Goal: Task Accomplishment & Management: Use online tool/utility

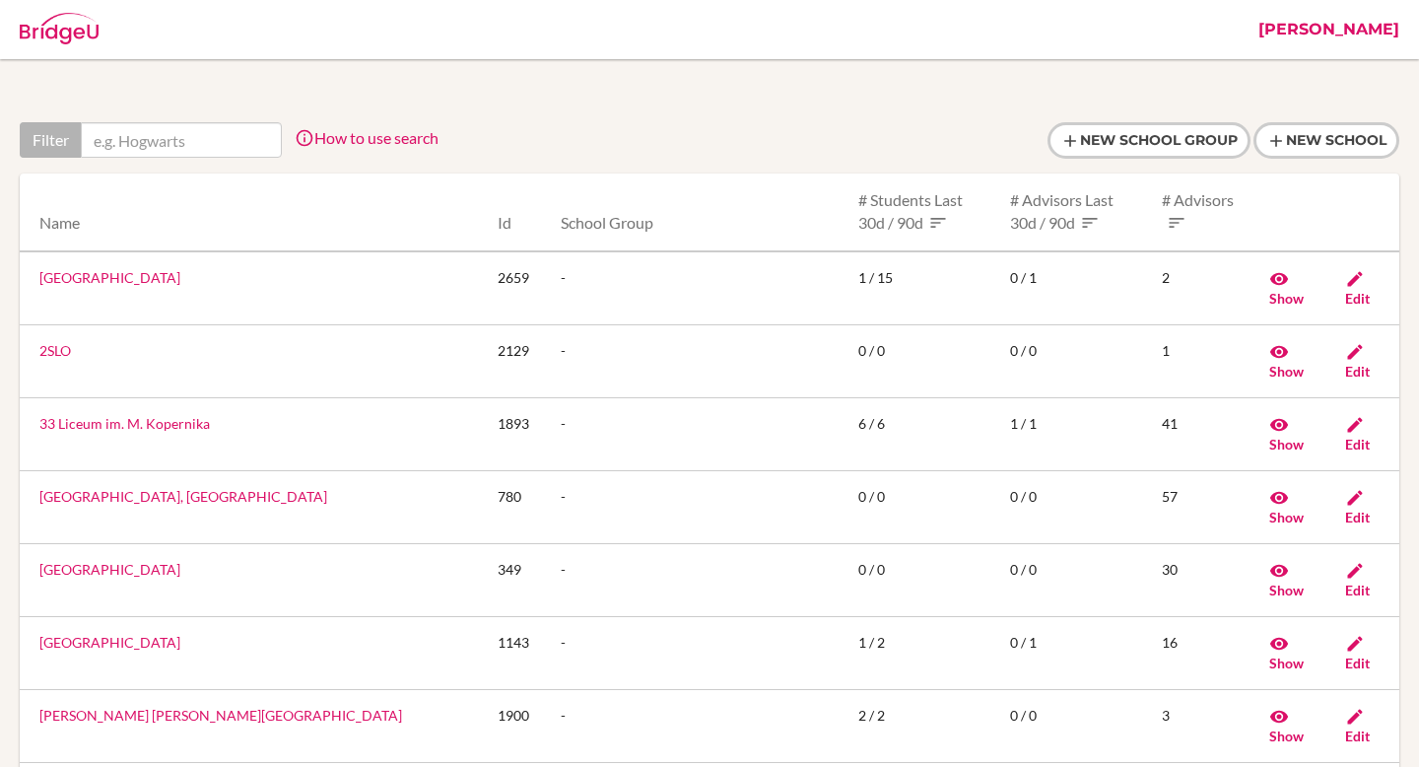
click at [1375, 27] on link "[PERSON_NAME]" at bounding box center [1329, 29] width 161 height 59
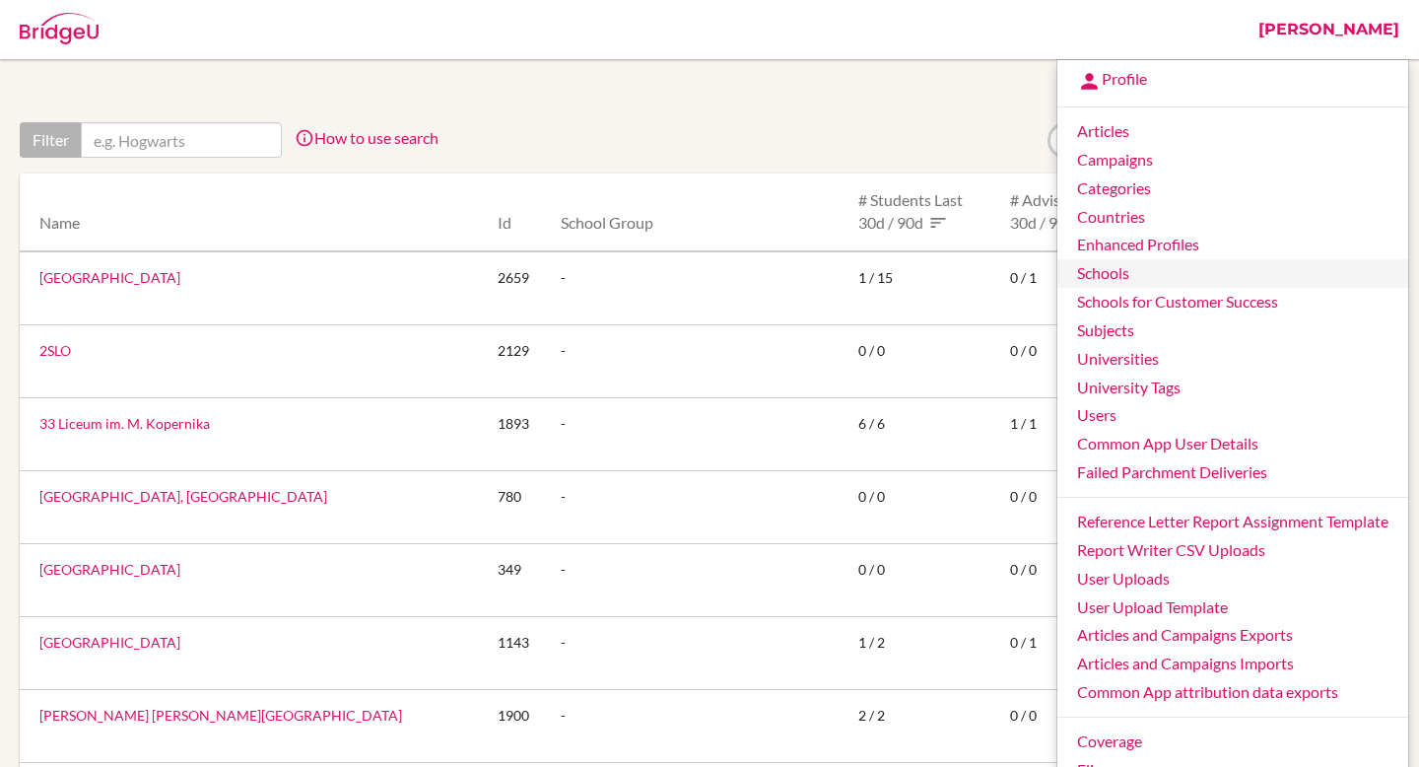
click at [1145, 285] on link "Schools" at bounding box center [1232, 273] width 351 height 29
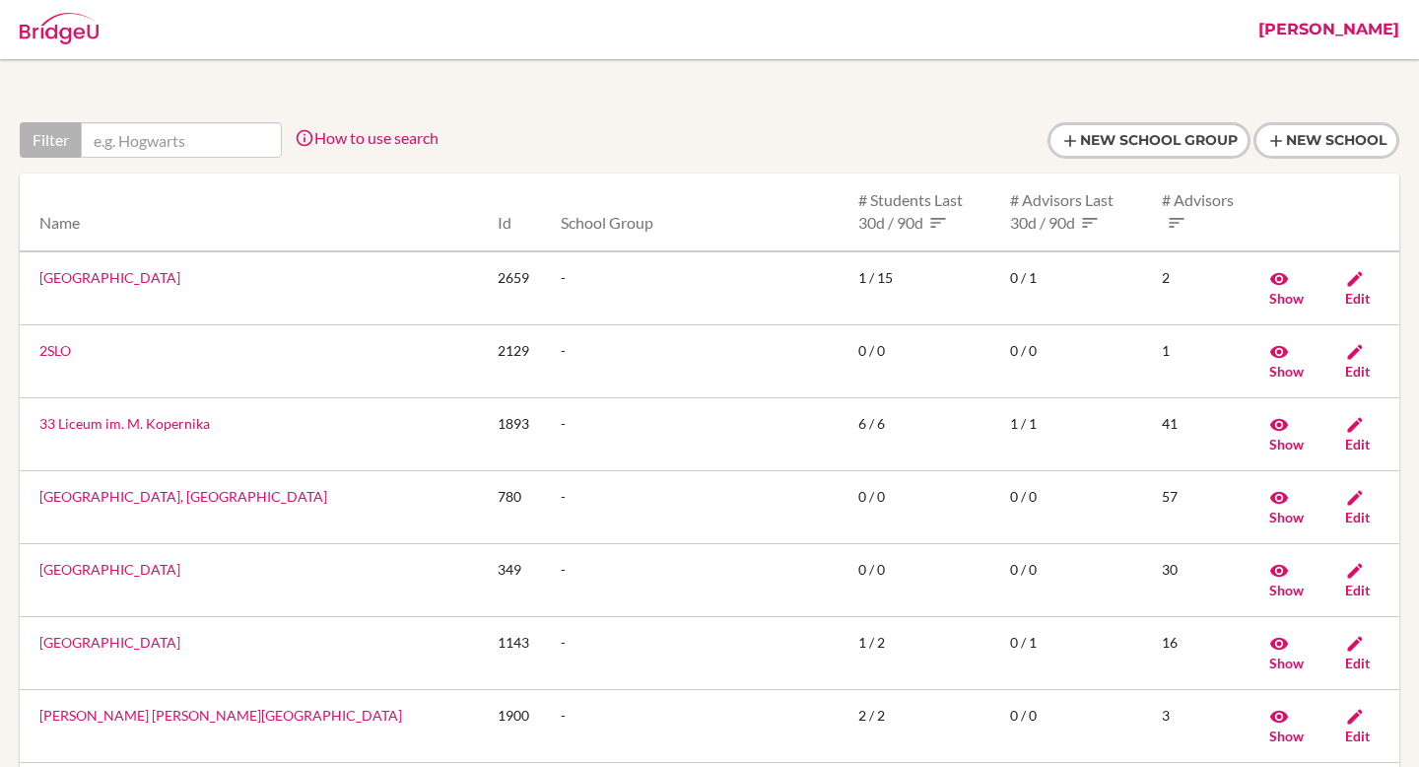
click at [1375, 26] on link "Jessica" at bounding box center [1329, 29] width 161 height 59
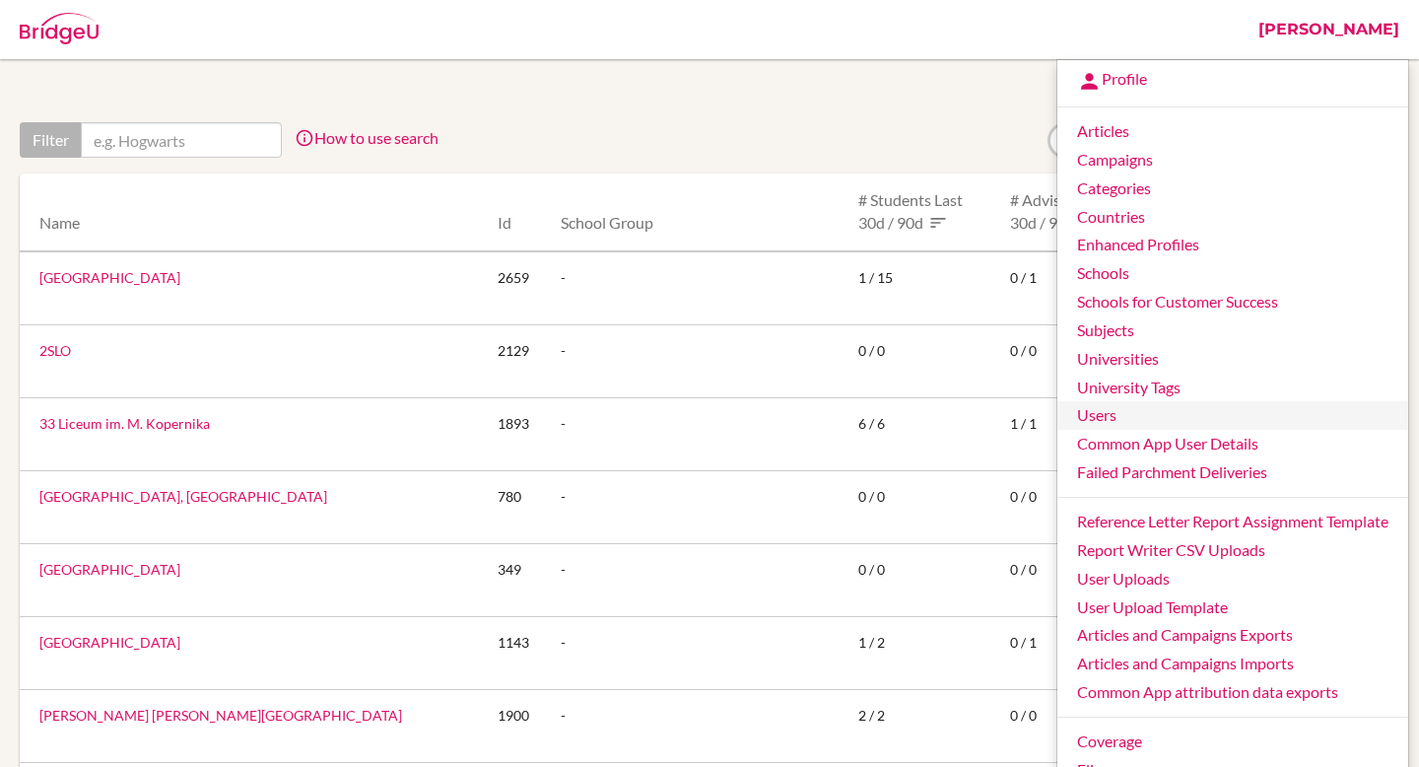
click at [1171, 422] on link "Users" at bounding box center [1232, 415] width 351 height 29
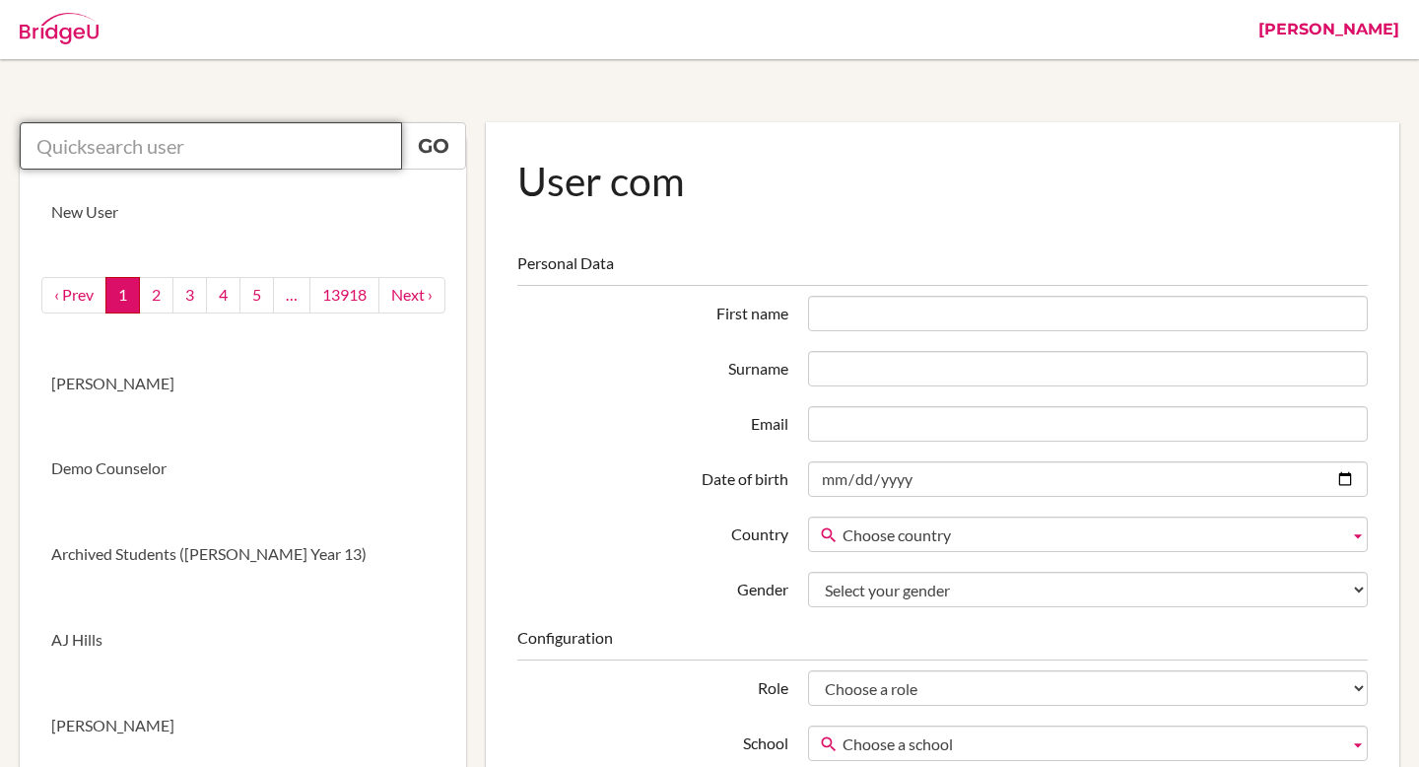
click at [94, 159] on input "text" at bounding box center [211, 145] width 382 height 47
paste input "[EMAIL_ADDRESS][PERSON_NAME][DOMAIN_NAME]"
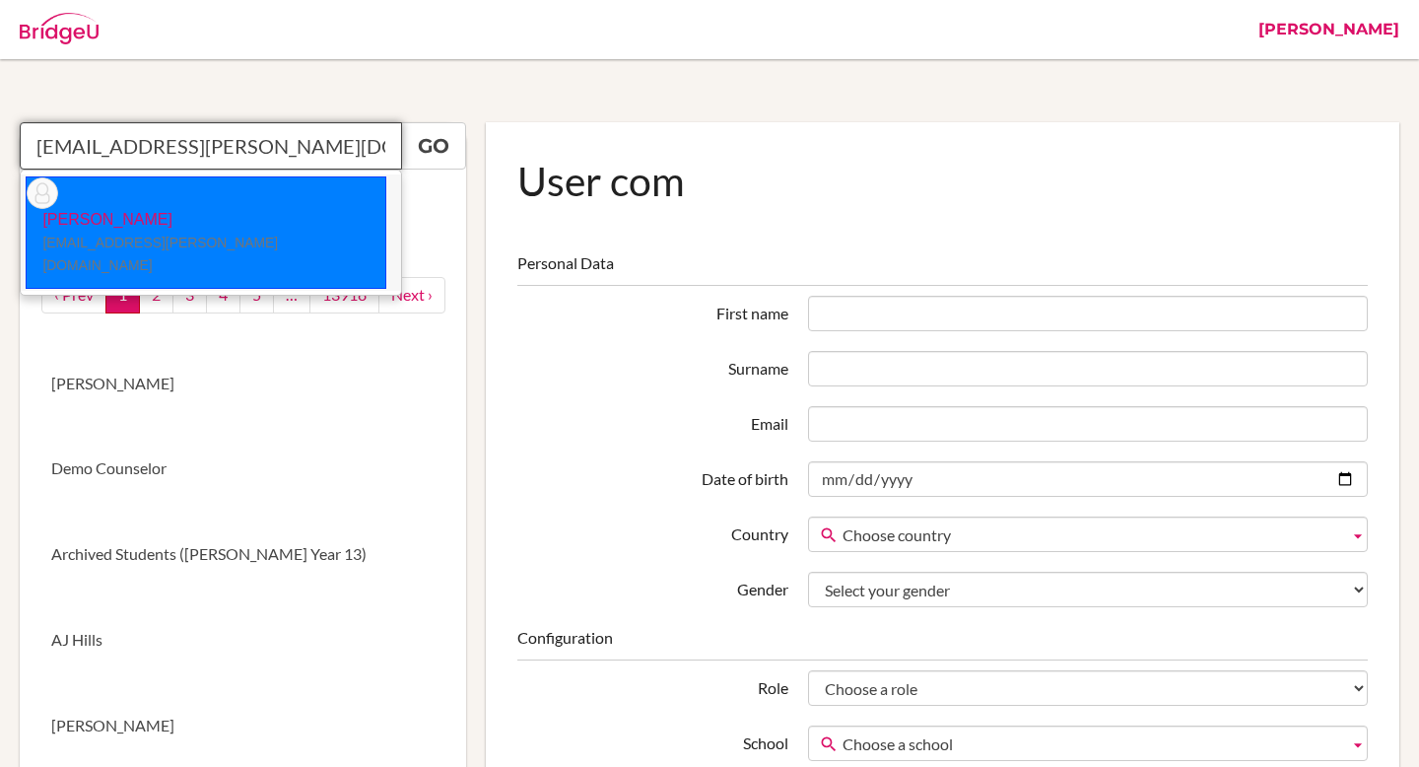
click at [342, 193] on li "AHMAD ALANSARI ahmadm.alansari@student.bbs.edu.kw" at bounding box center [211, 232] width 380 height 116
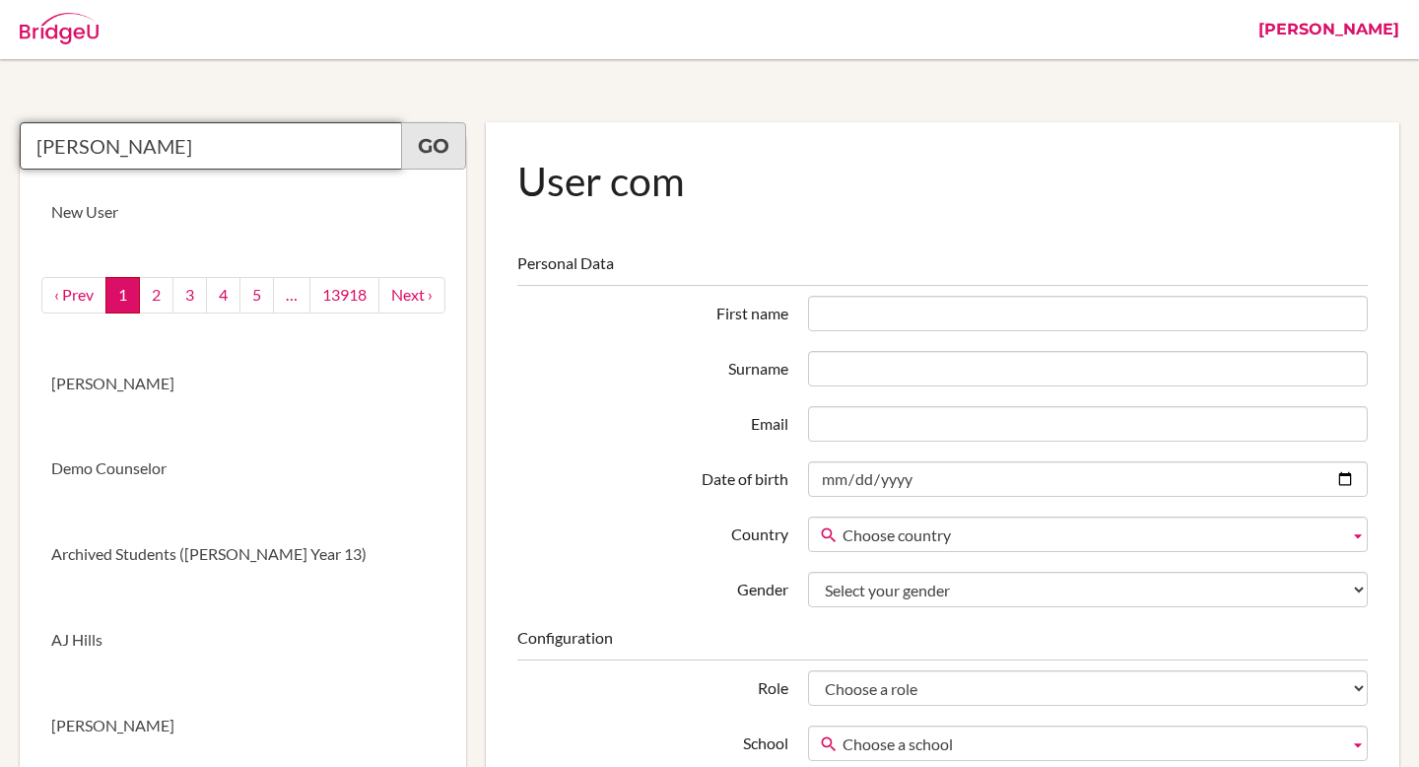
type input "AHMAD ALANSARI"
click at [451, 148] on link "Go" at bounding box center [433, 145] width 65 height 47
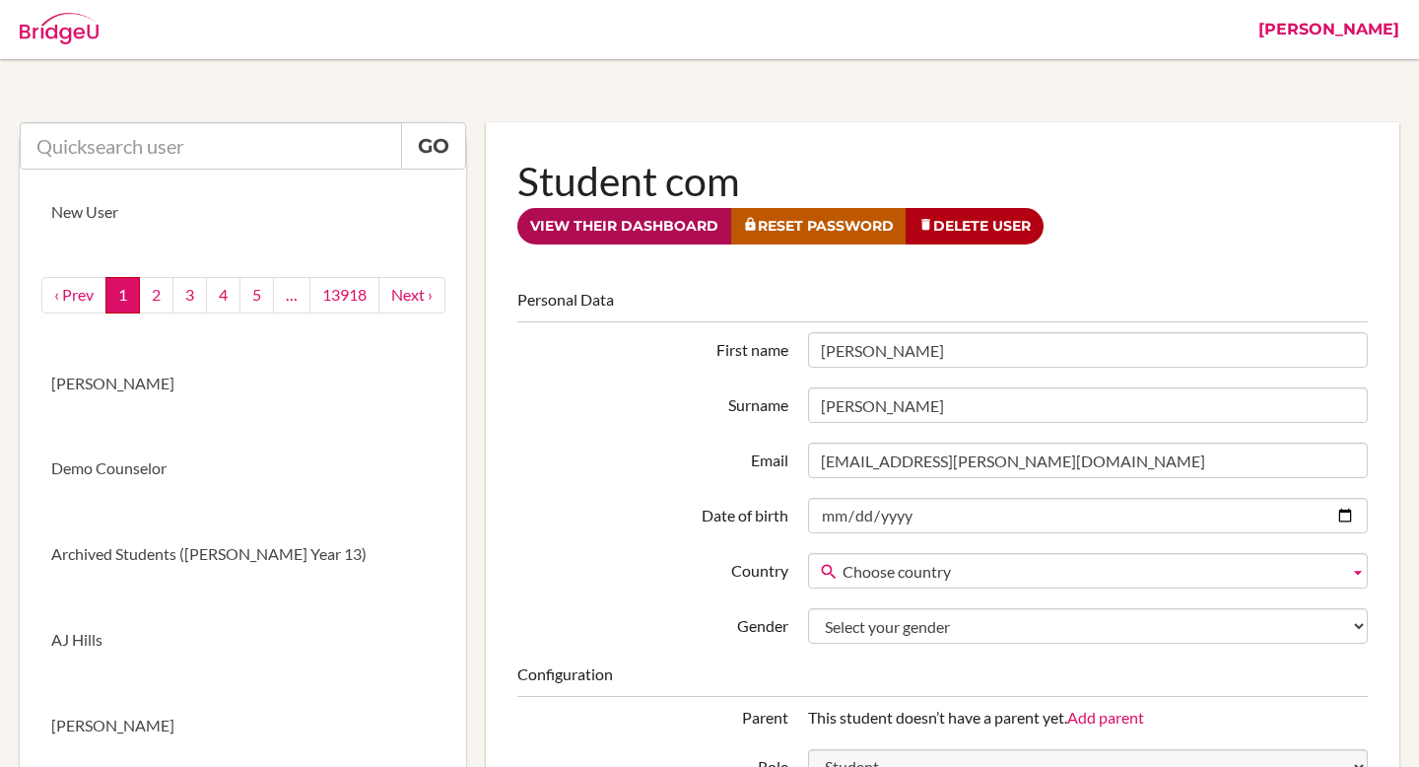
click at [665, 239] on link "View their dashboard" at bounding box center [624, 226] width 214 height 36
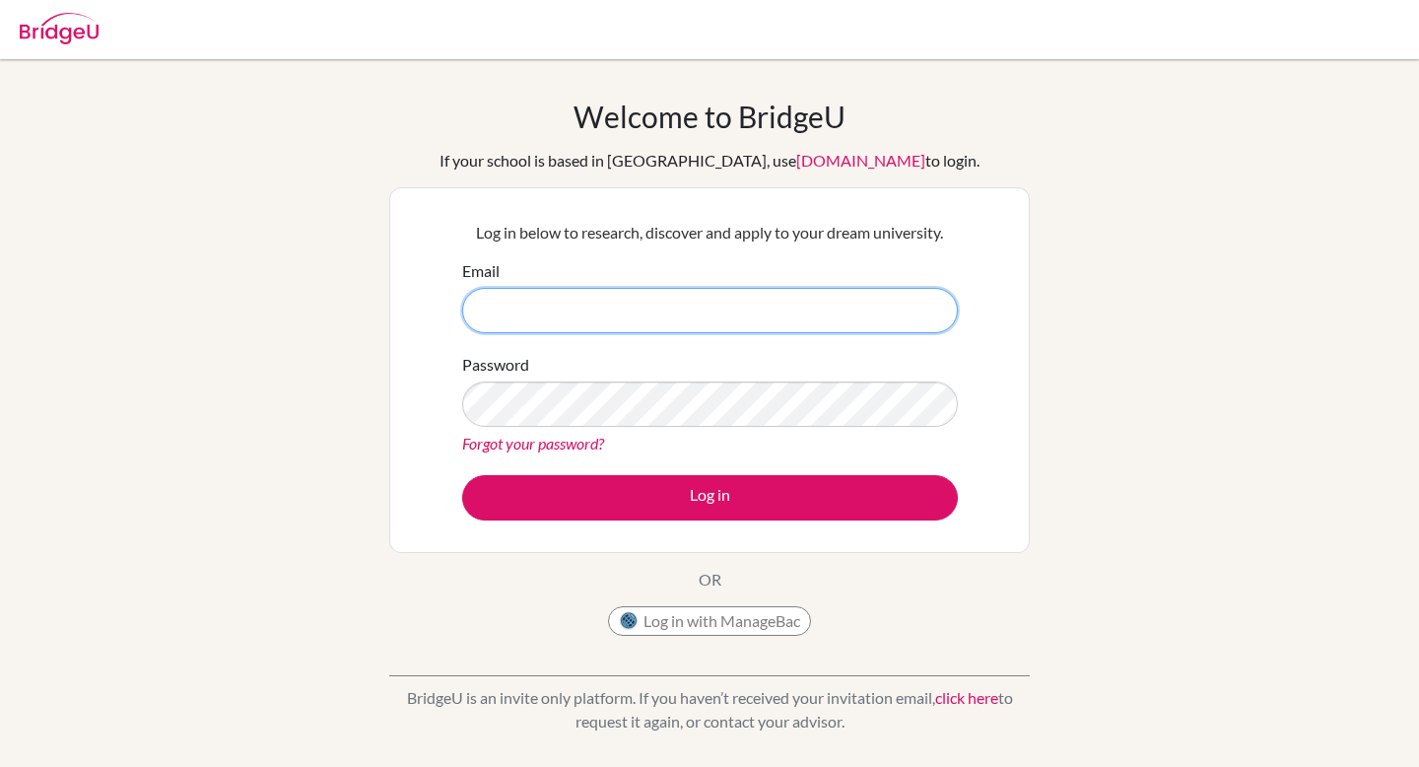
click at [743, 307] on input "Email" at bounding box center [710, 310] width 496 height 45
type input "[PERSON_NAME][EMAIL_ADDRESS][PERSON_NAME][DOMAIN_NAME]"
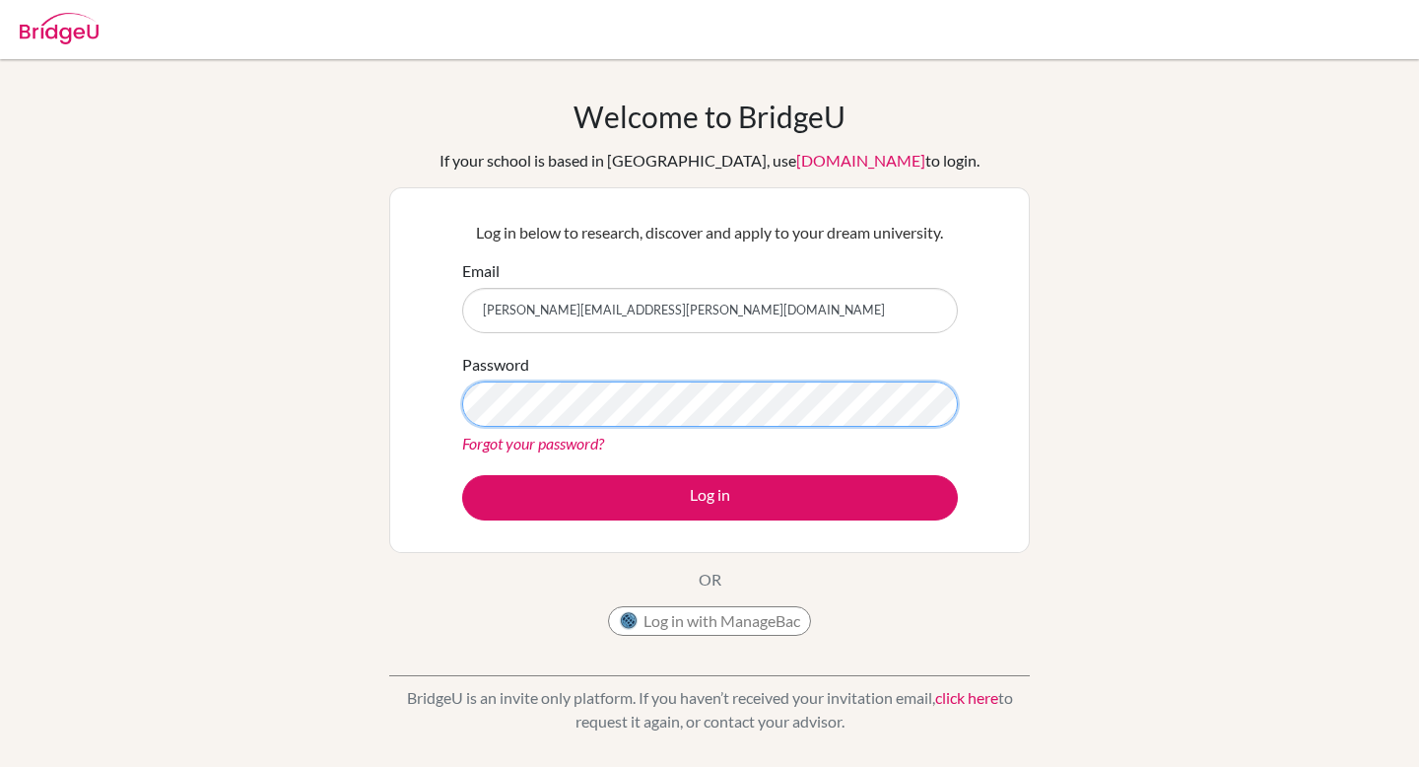
click at [462, 475] on button "Log in" at bounding box center [710, 497] width 496 height 45
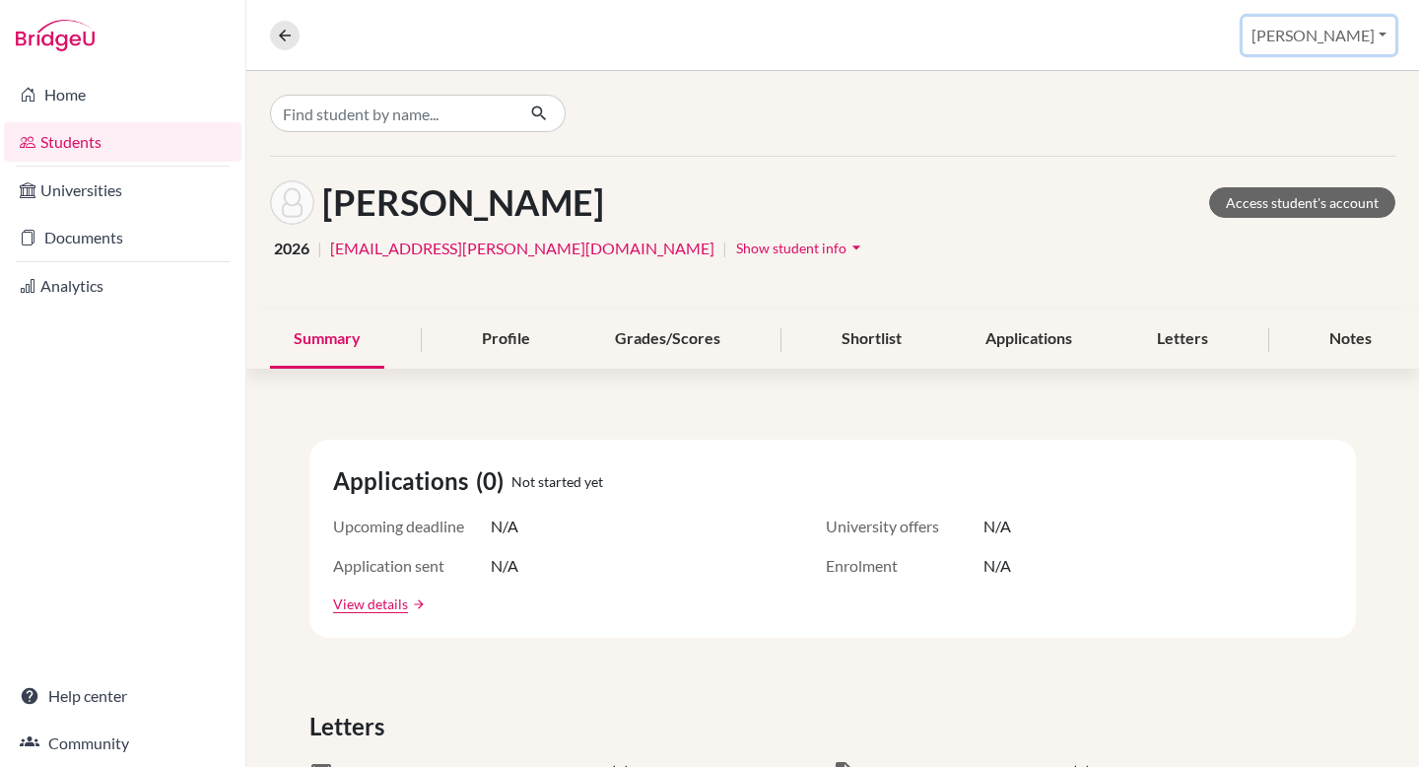
click at [1356, 23] on button "[PERSON_NAME]" at bounding box center [1319, 35] width 153 height 37
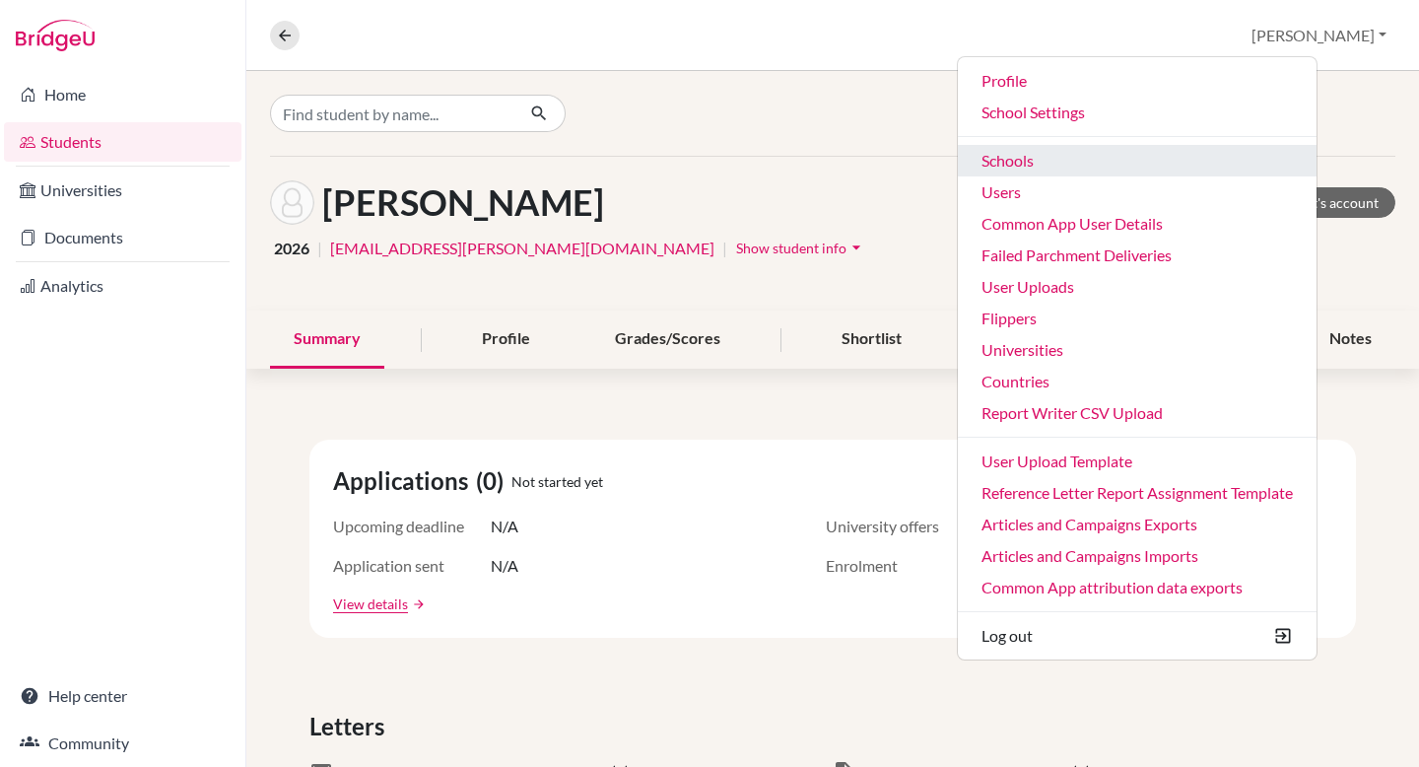
click at [1124, 164] on link "Schools" at bounding box center [1137, 161] width 359 height 32
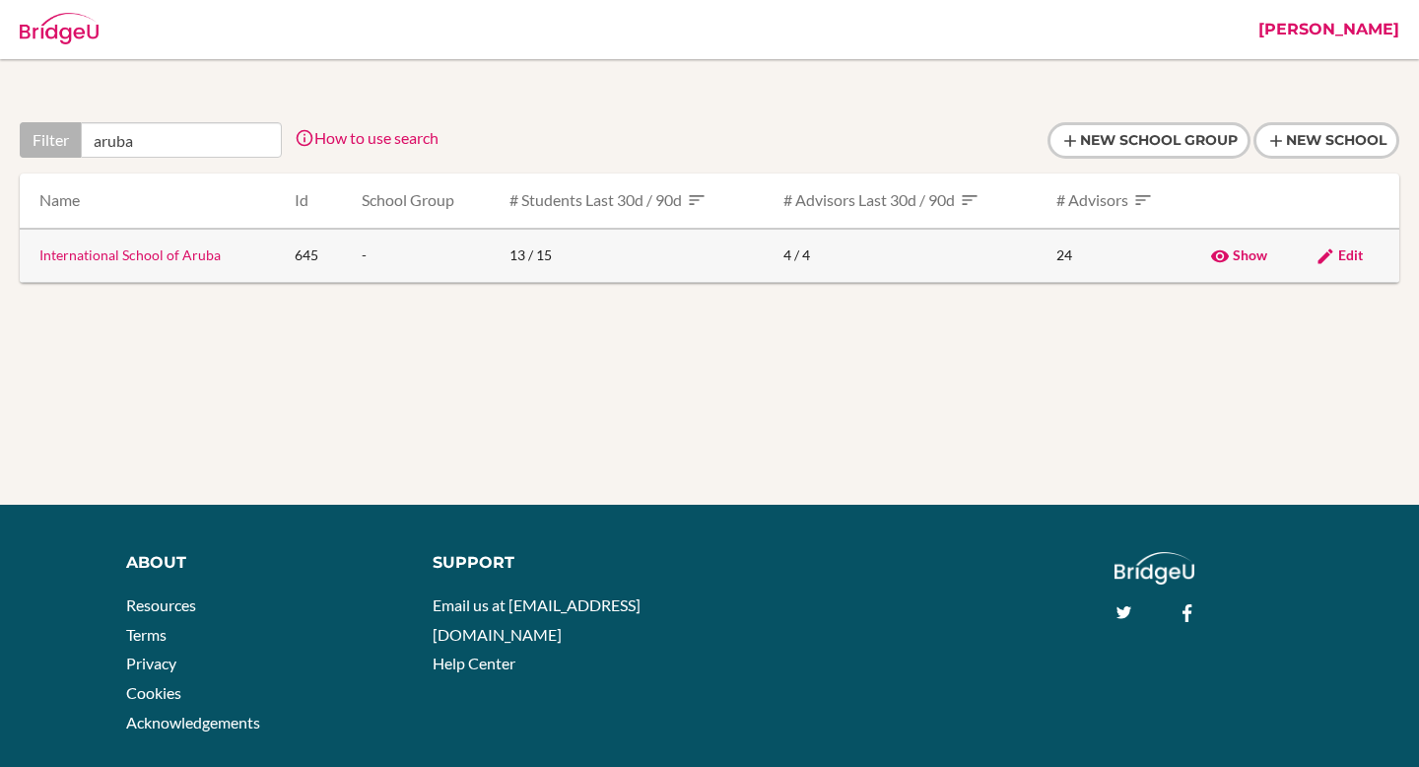
type input "aruba"
click at [180, 252] on link "International School of Aruba" at bounding box center [129, 254] width 181 height 17
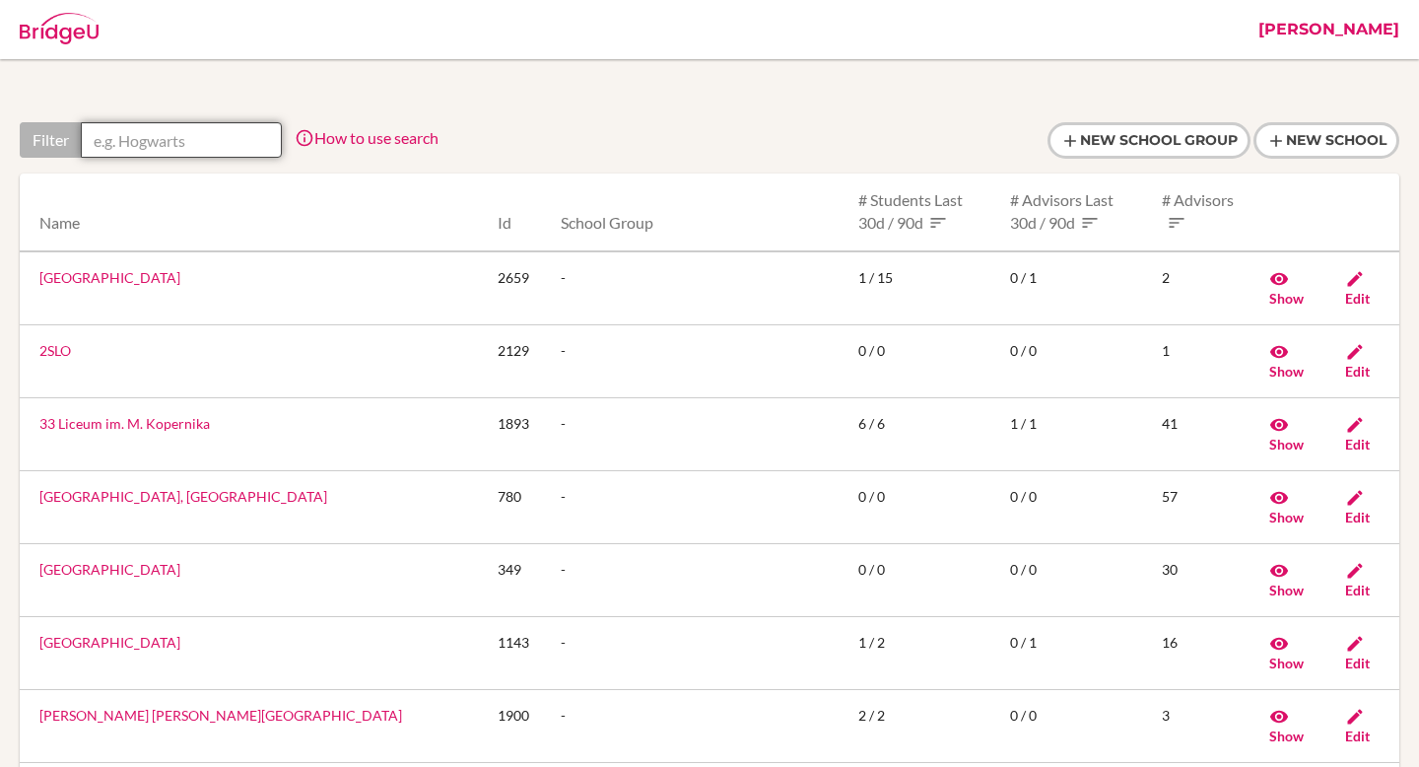
click at [236, 137] on input "text" at bounding box center [181, 139] width 201 height 35
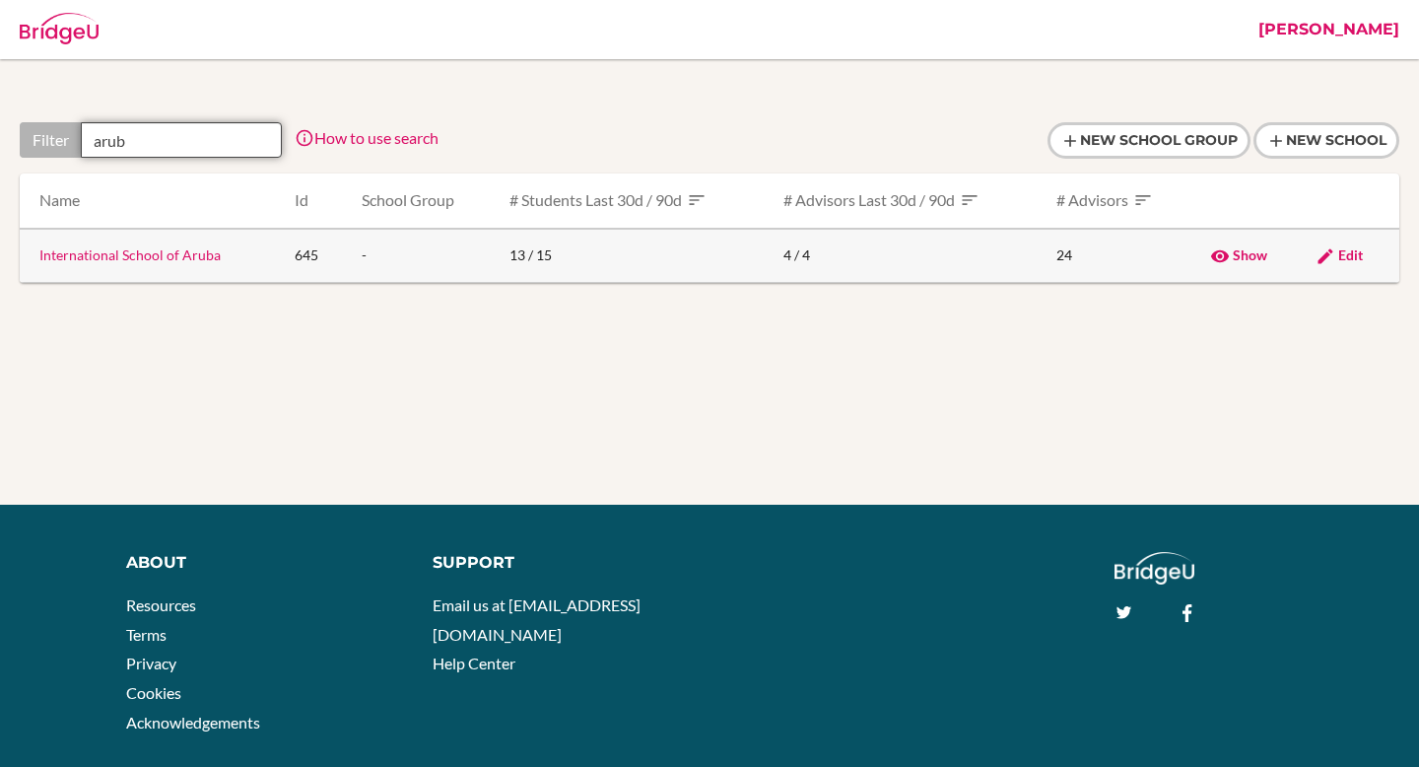
type input "arub"
click at [160, 257] on link "International School of Aruba" at bounding box center [129, 254] width 181 height 17
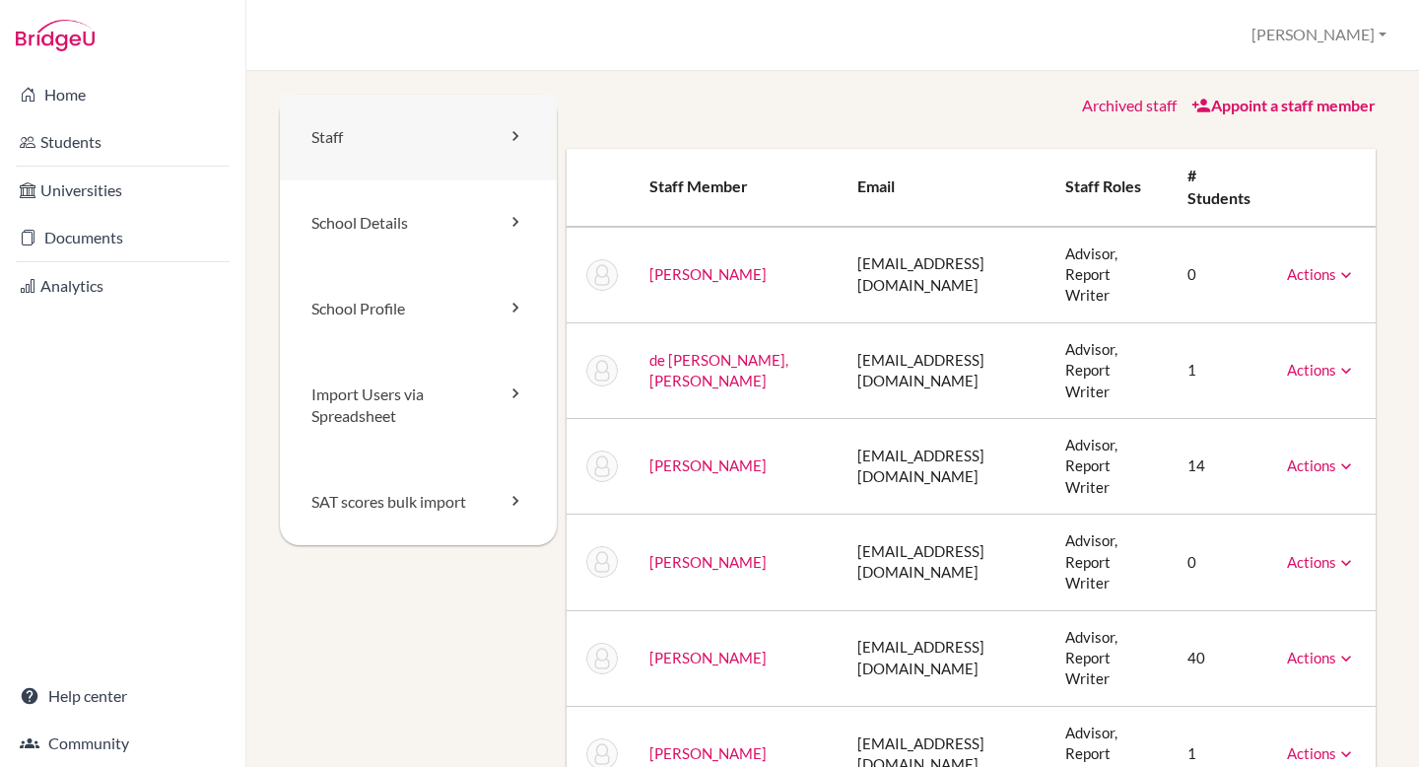
click at [418, 152] on link "Staff" at bounding box center [418, 138] width 277 height 86
click at [1123, 99] on link "Archived staff" at bounding box center [1129, 105] width 95 height 19
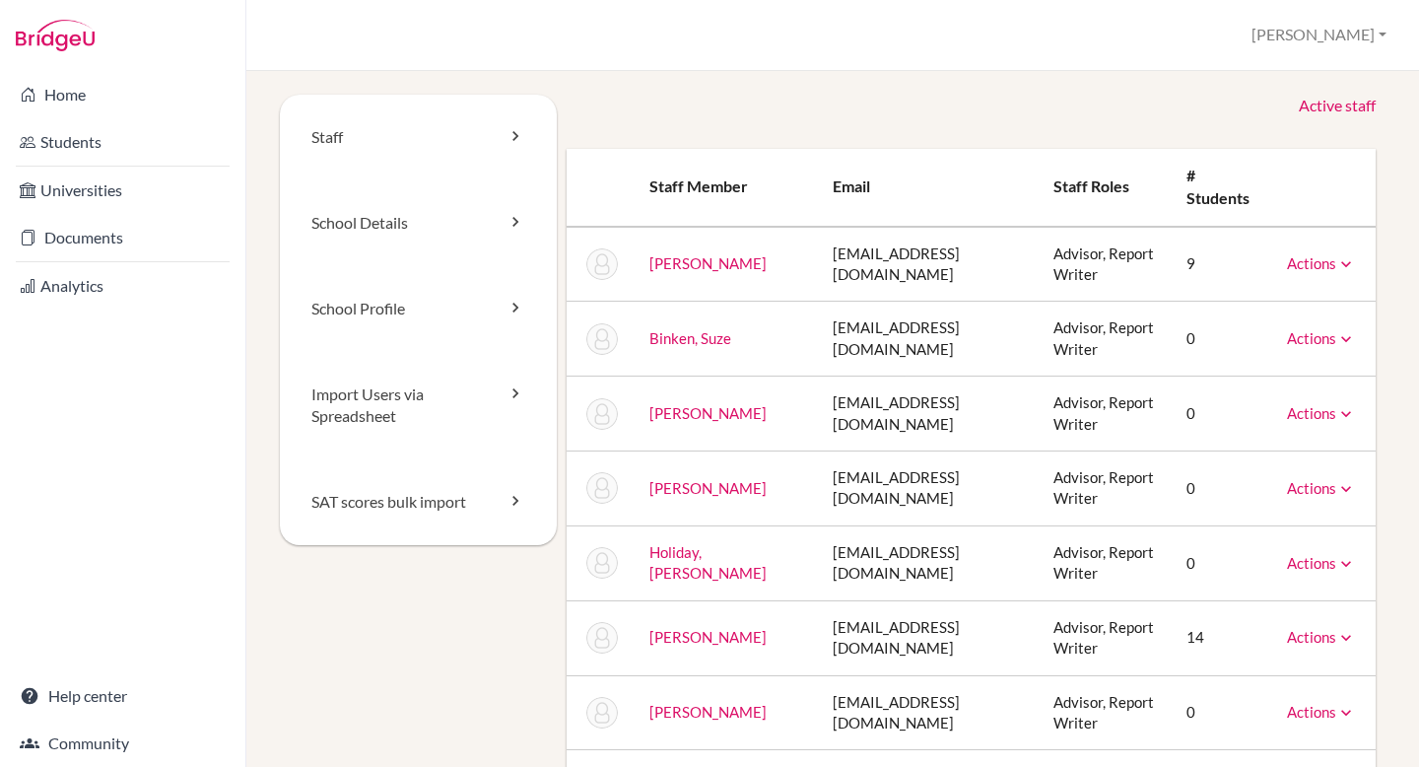
click at [1333, 111] on link "Active staff" at bounding box center [1337, 106] width 77 height 23
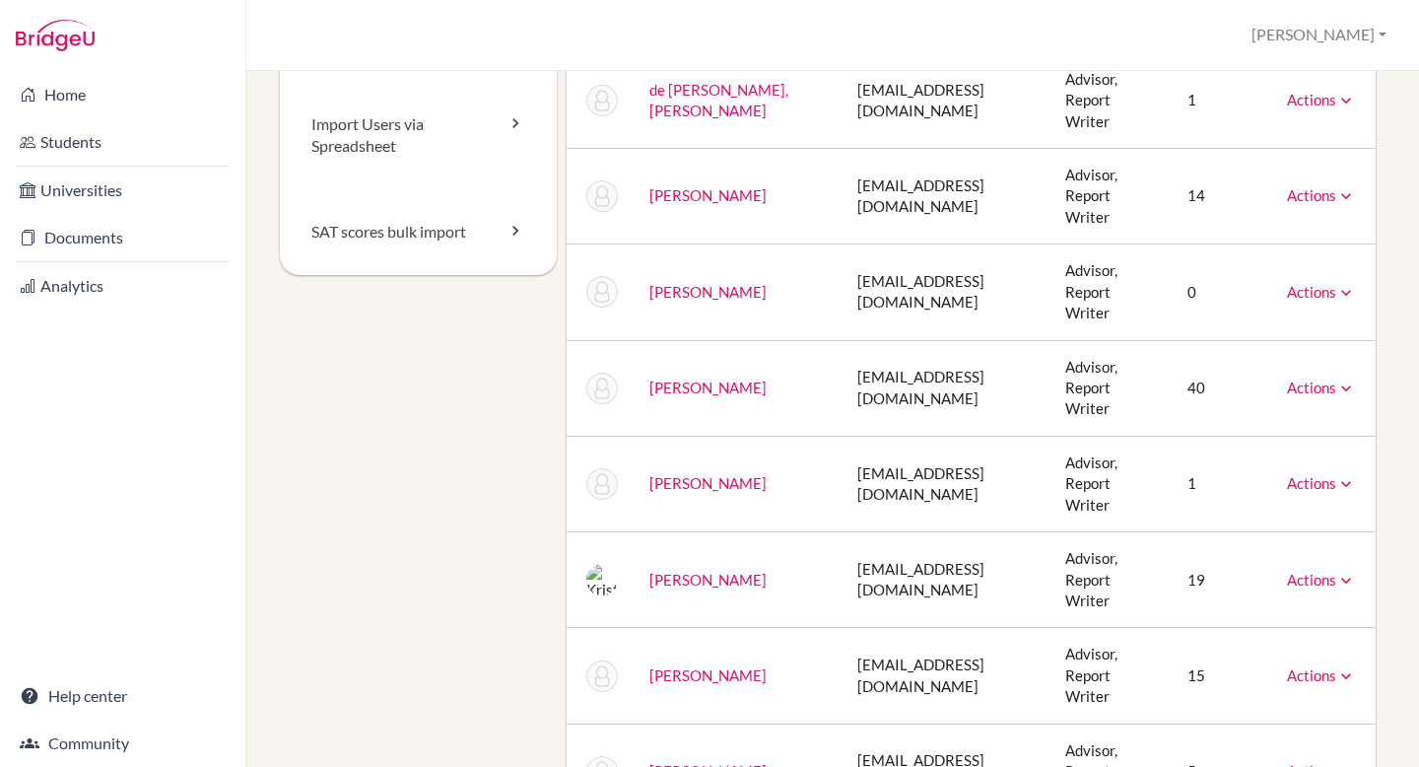
scroll to position [274, 0]
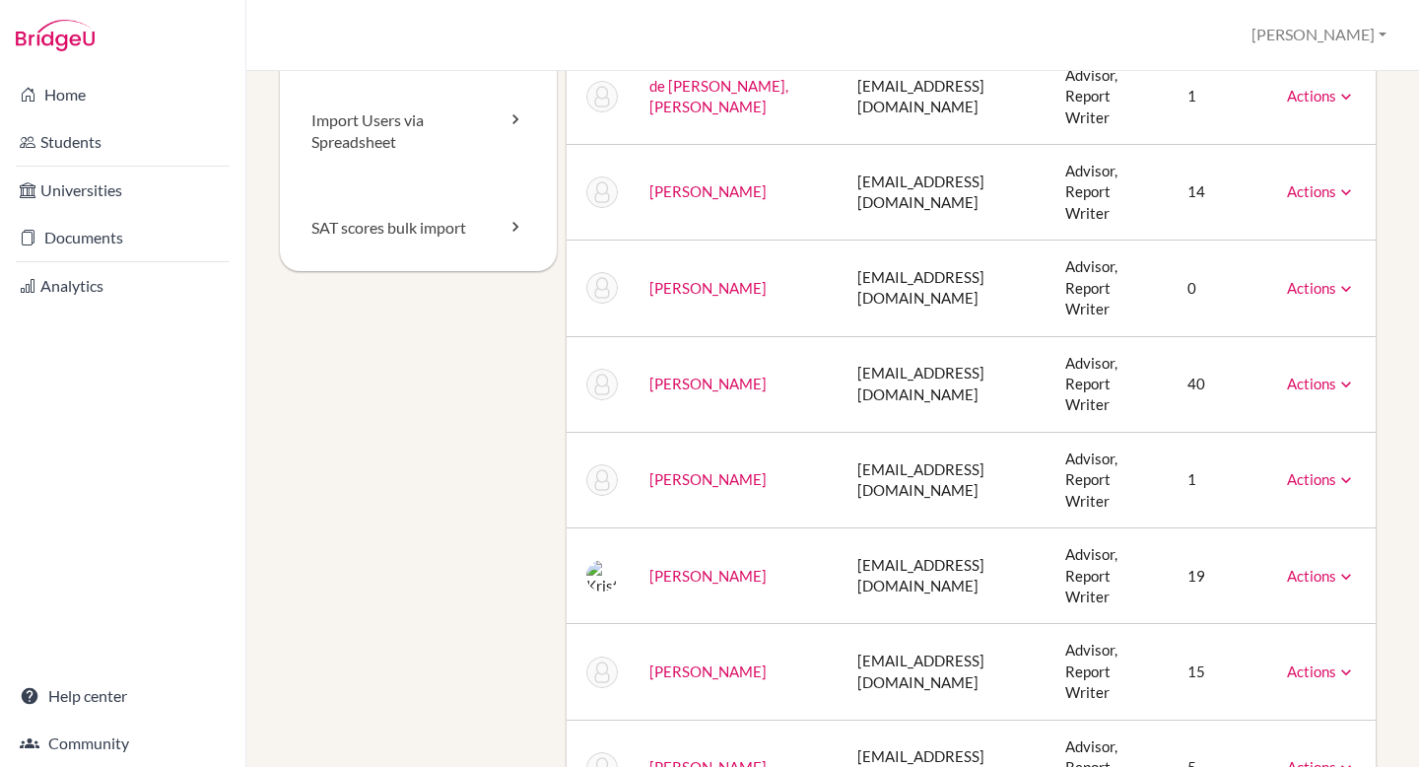
click at [1316, 470] on link "Actions" at bounding box center [1321, 479] width 69 height 18
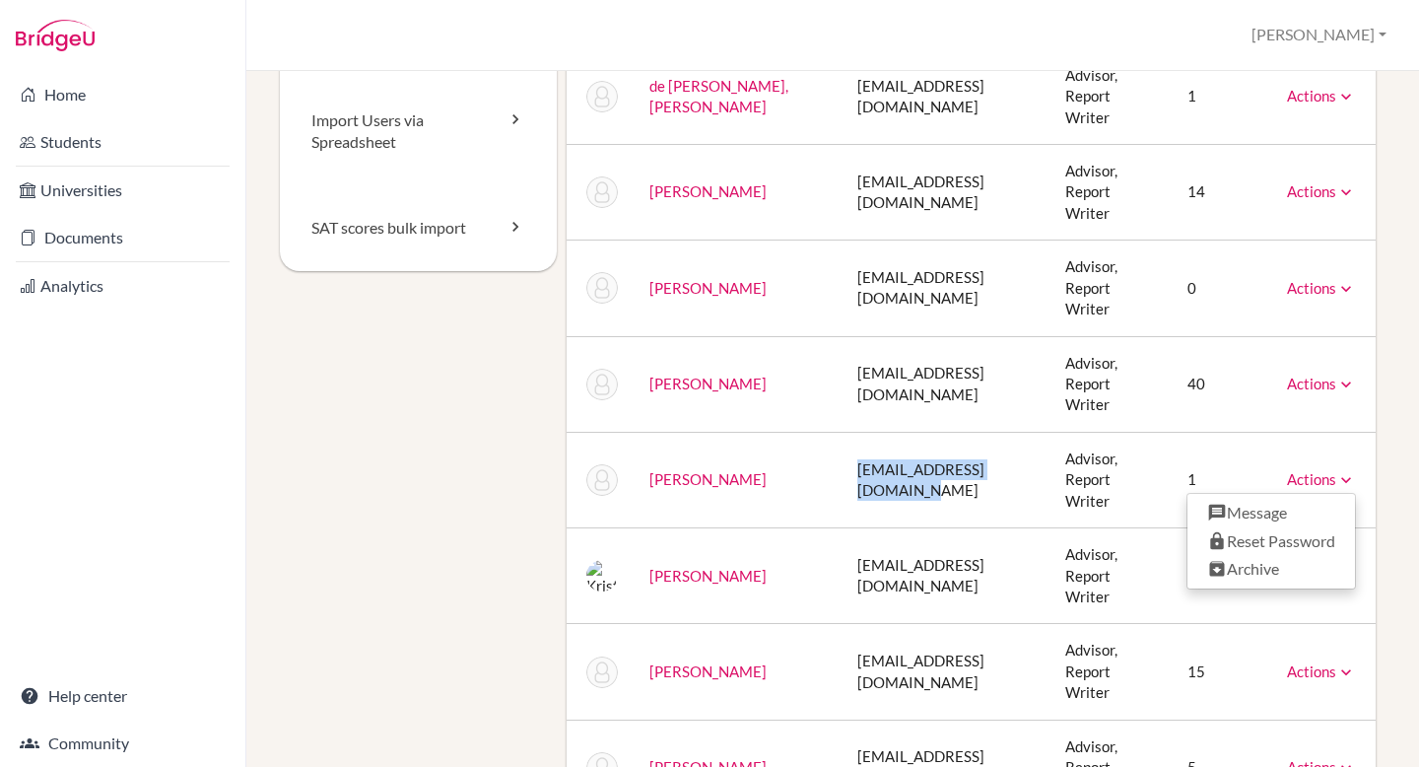
drag, startPoint x: 987, startPoint y: 363, endPoint x: 809, endPoint y: 366, distance: 177.4
click at [842, 432] on td "[EMAIL_ADDRESS][DOMAIN_NAME]" at bounding box center [946, 480] width 208 height 96
copy td "[EMAIL_ADDRESS][DOMAIN_NAME]"
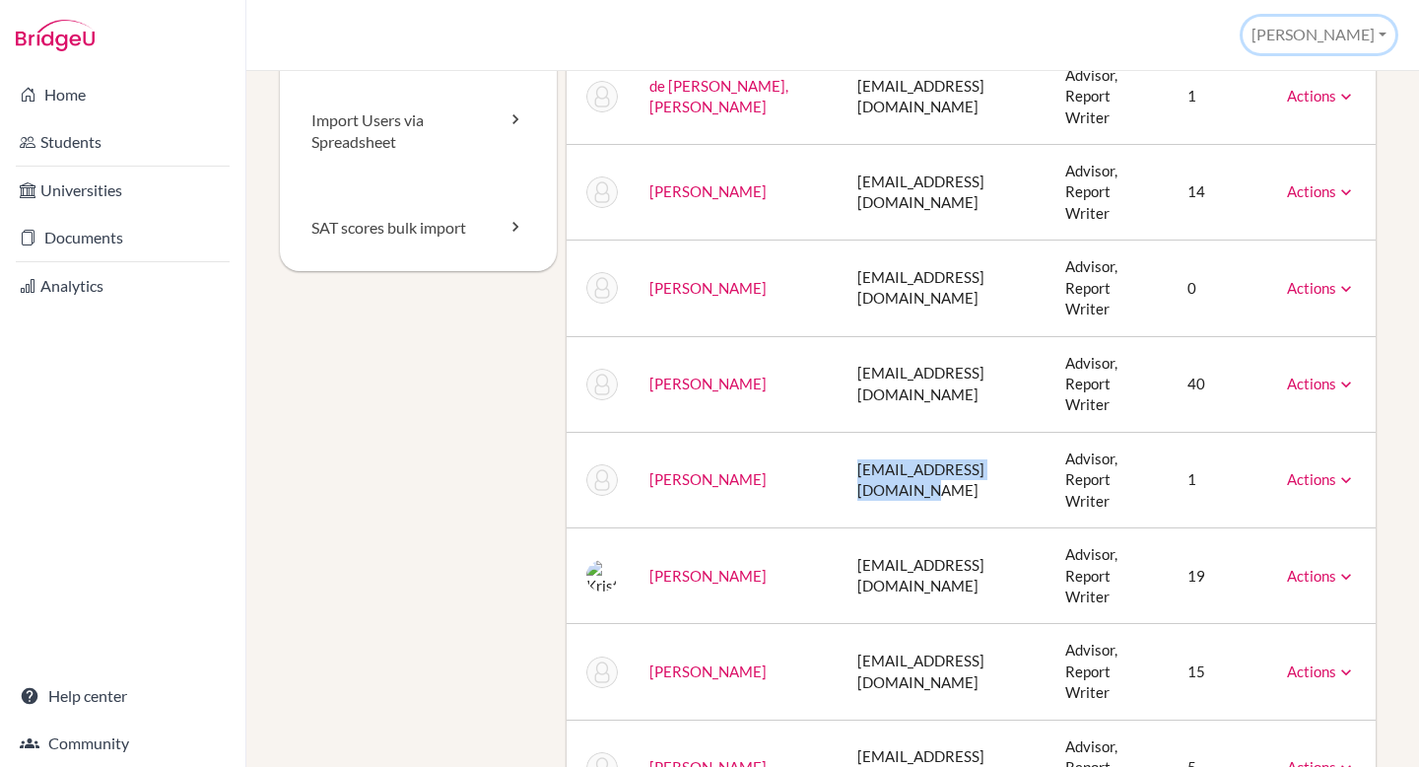
click at [1329, 40] on button "[PERSON_NAME]" at bounding box center [1319, 35] width 153 height 36
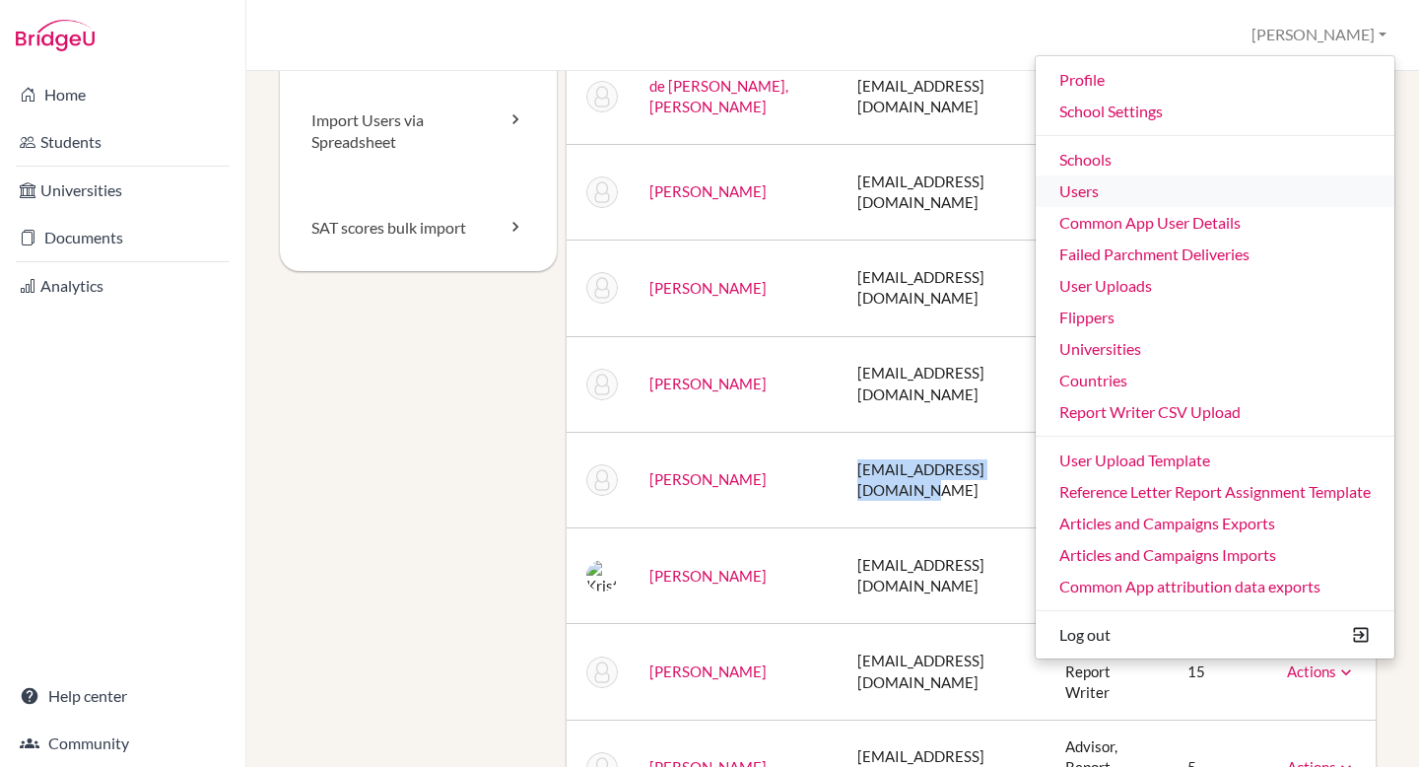
click at [1167, 194] on link "Users" at bounding box center [1215, 191] width 359 height 32
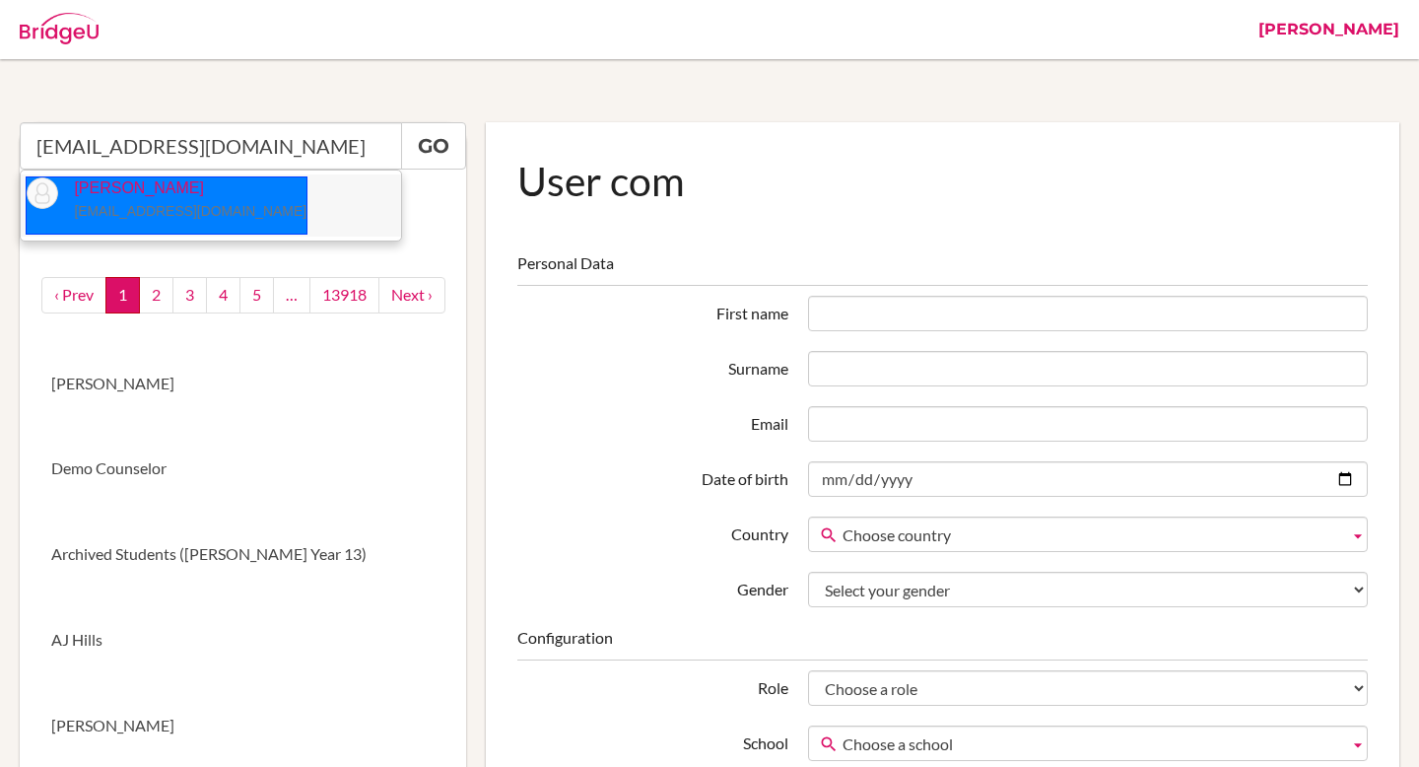
click at [239, 195] on p "[PERSON_NAME] [EMAIL_ADDRESS][DOMAIN_NAME]" at bounding box center [182, 199] width 248 height 45
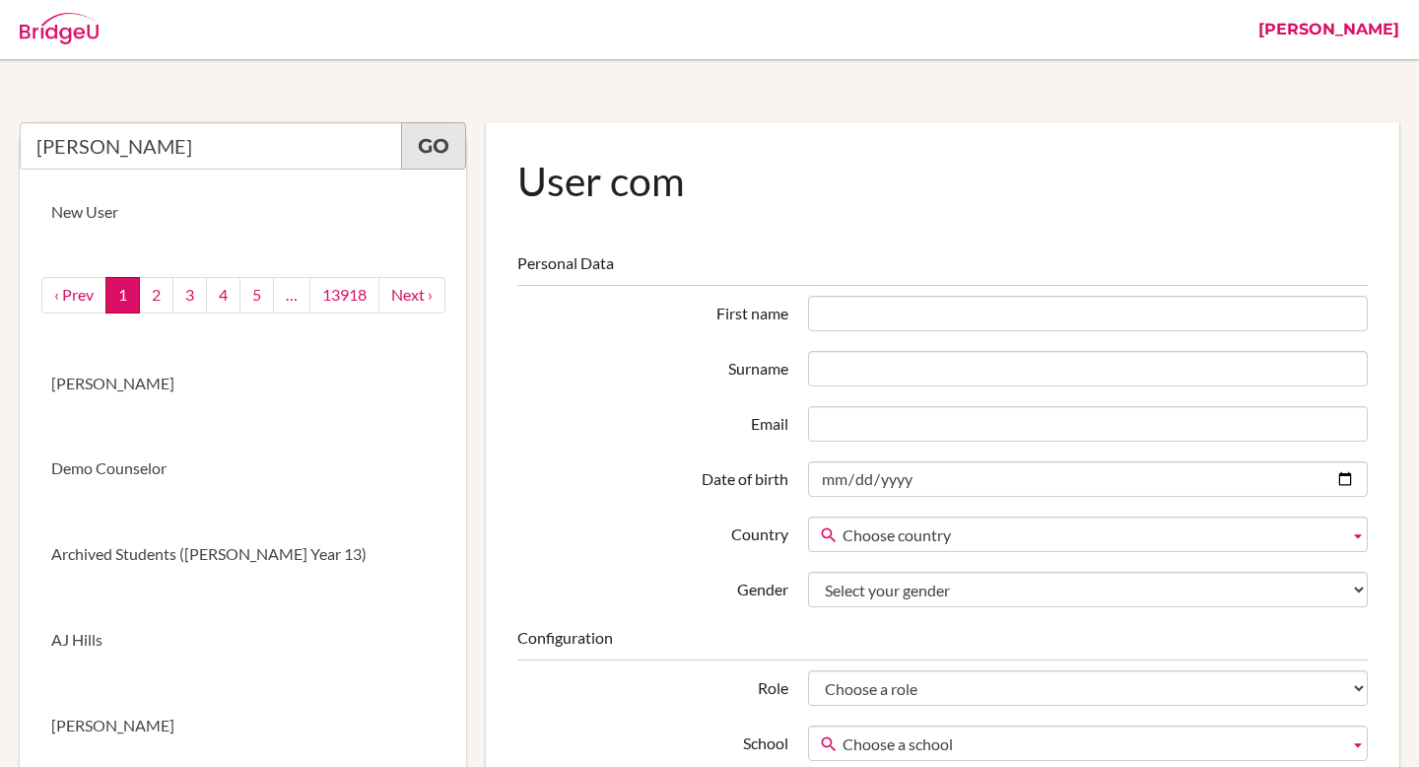
type input "[PERSON_NAME]"
click at [448, 146] on link "Go" at bounding box center [433, 145] width 65 height 47
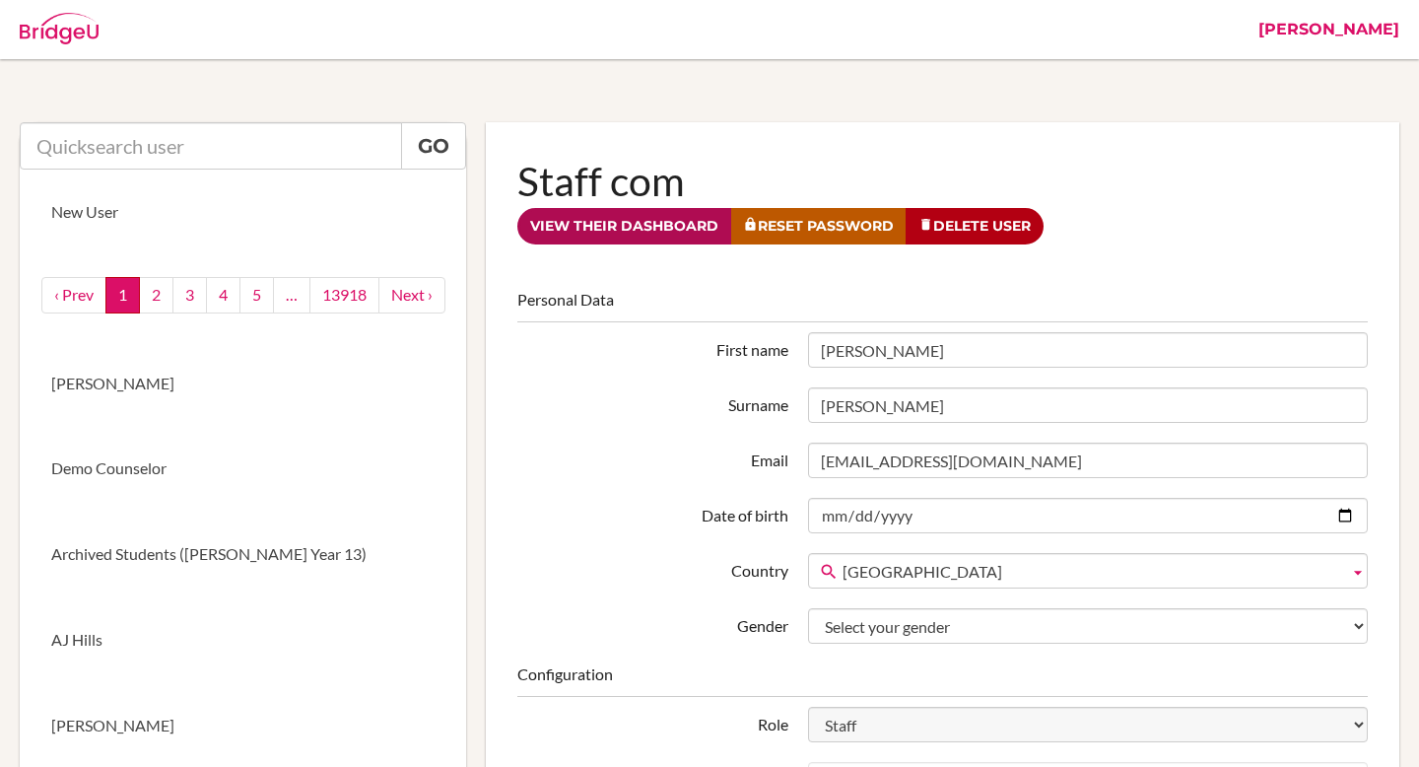
click at [635, 228] on link "View their dashboard" at bounding box center [624, 226] width 214 height 36
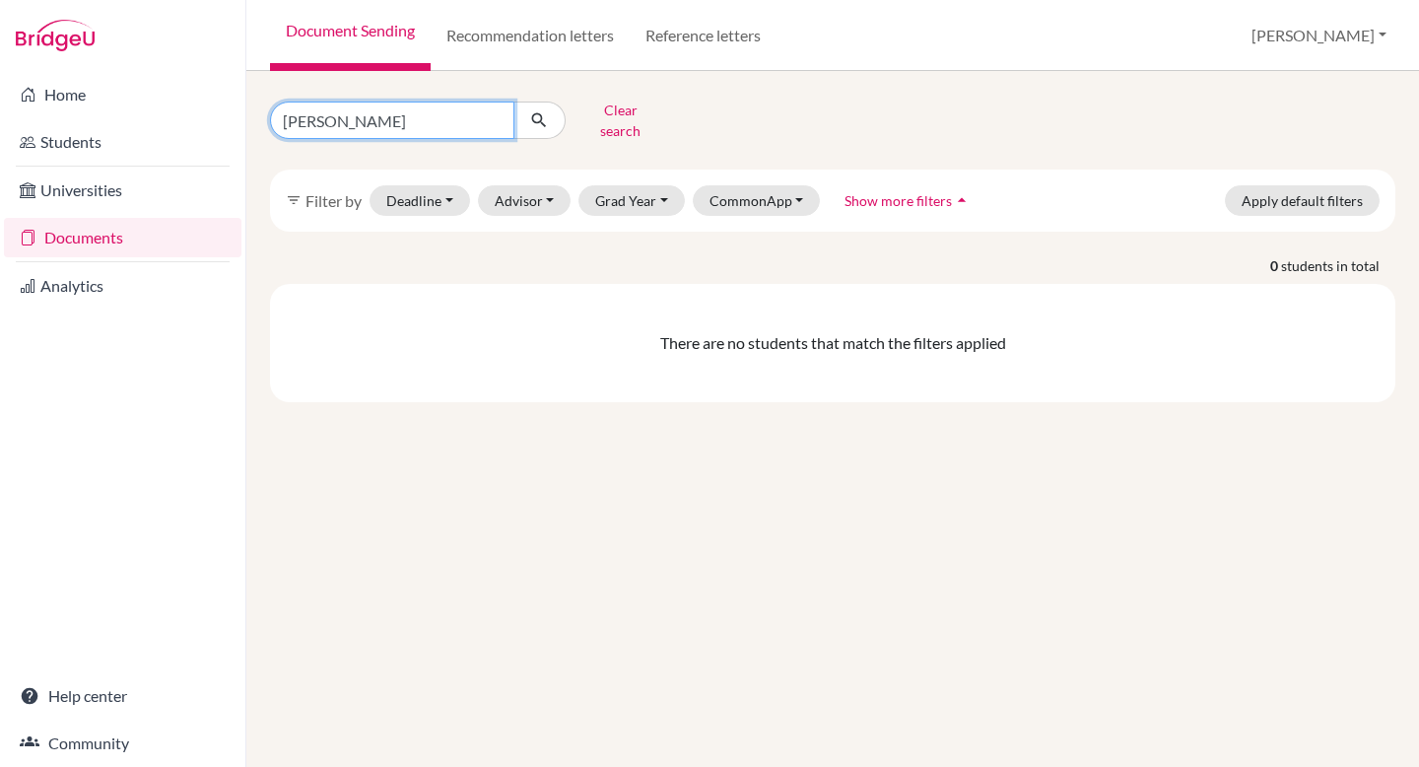
click at [371, 117] on input "zavala" at bounding box center [392, 120] width 244 height 37
type input "amelia"
click button "submit" at bounding box center [539, 120] width 52 height 37
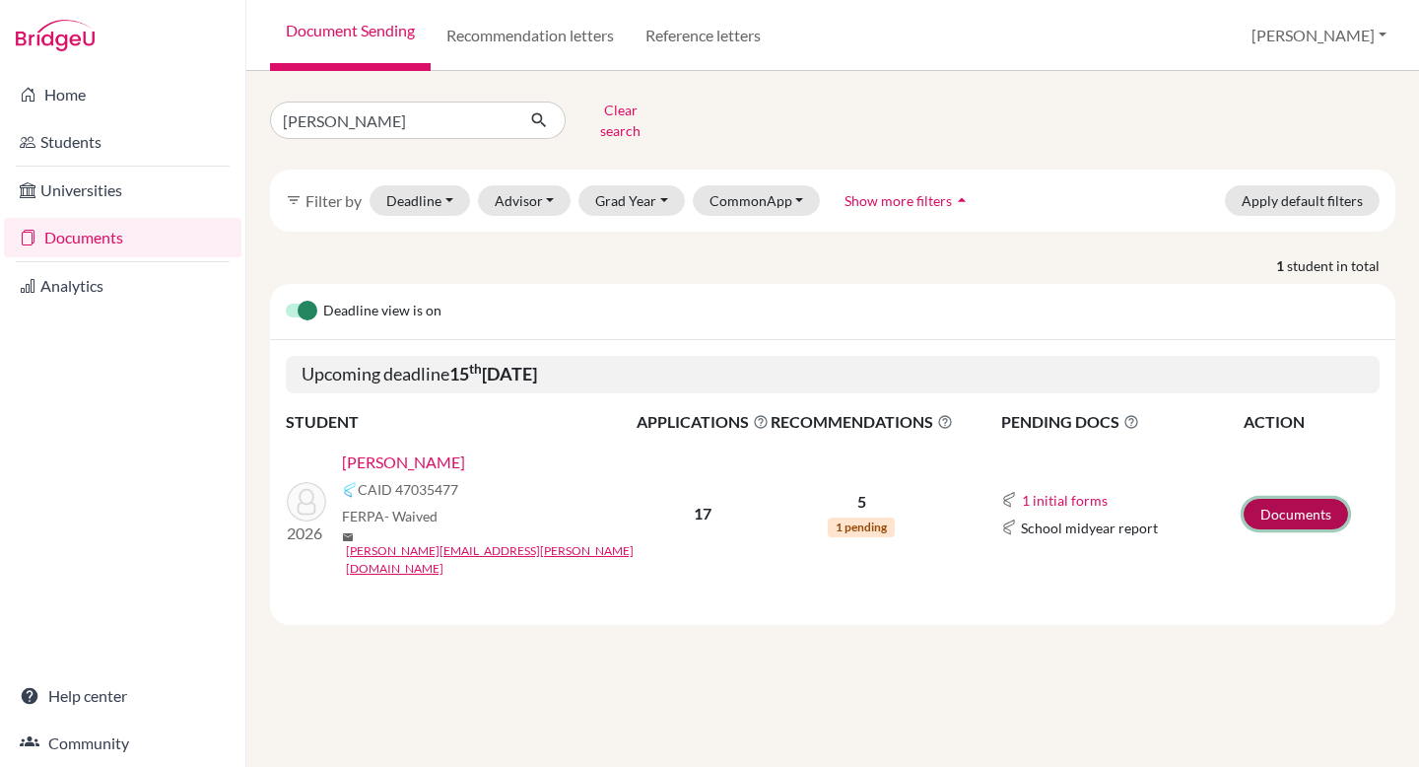
click at [1270, 499] on link "Documents" at bounding box center [1296, 514] width 104 height 31
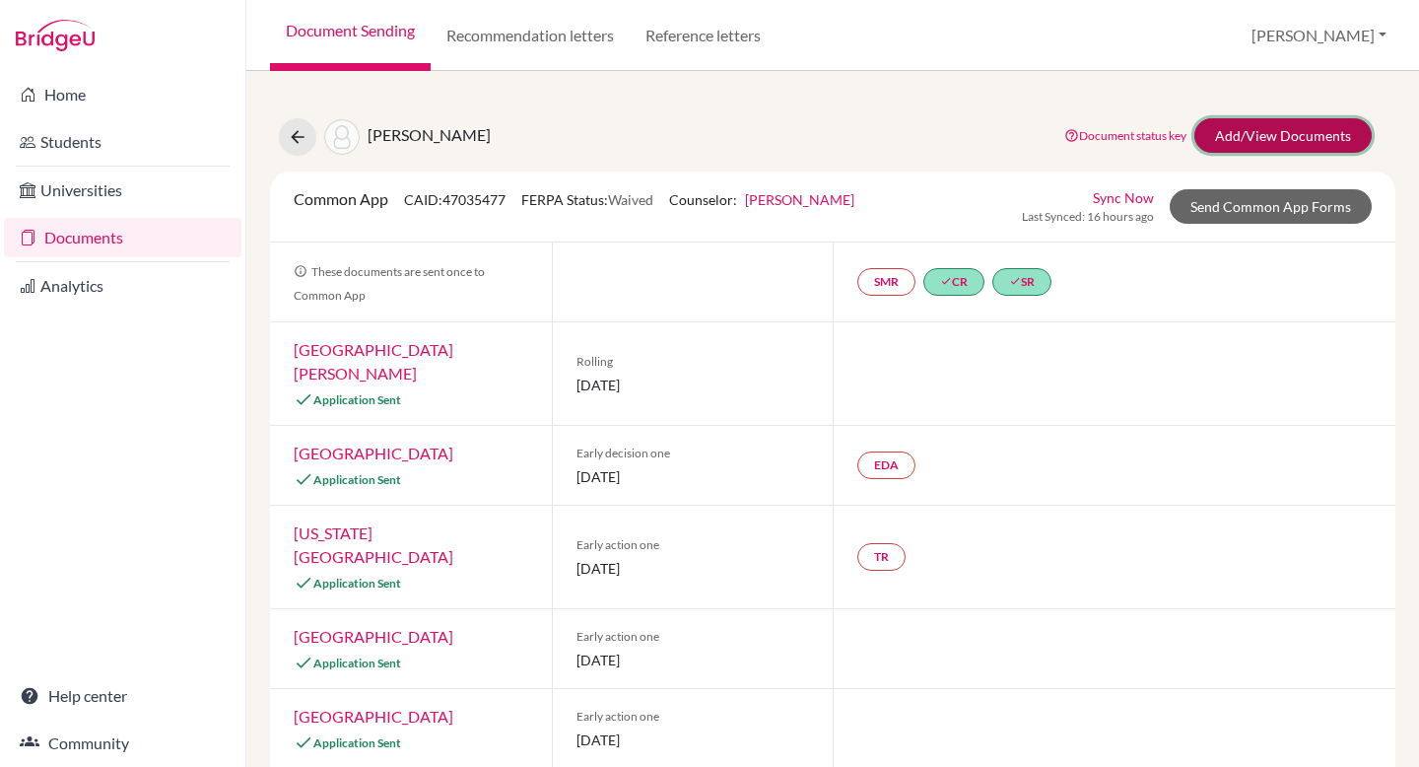
click at [1257, 133] on link "Add/View Documents" at bounding box center [1282, 135] width 177 height 34
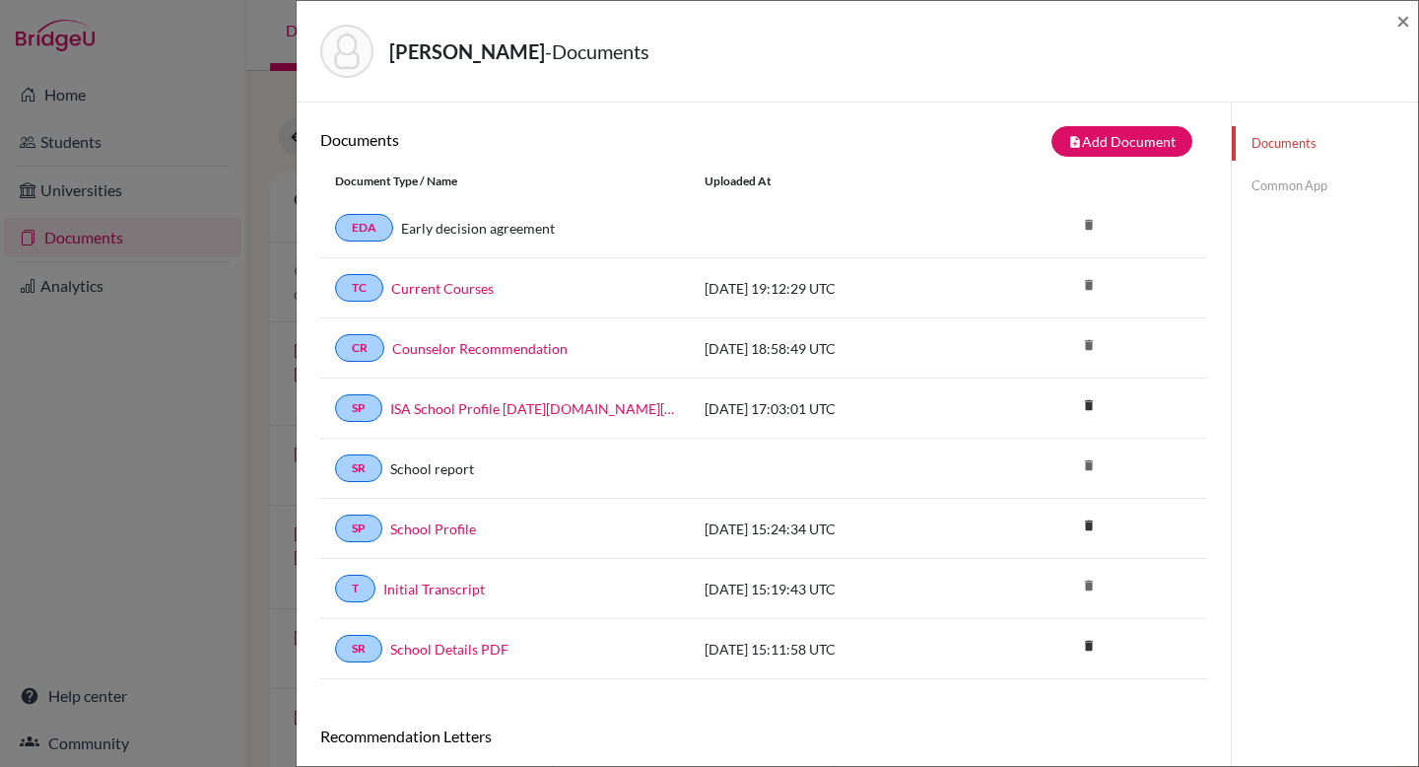
click at [1314, 192] on link "Common App" at bounding box center [1325, 186] width 186 height 34
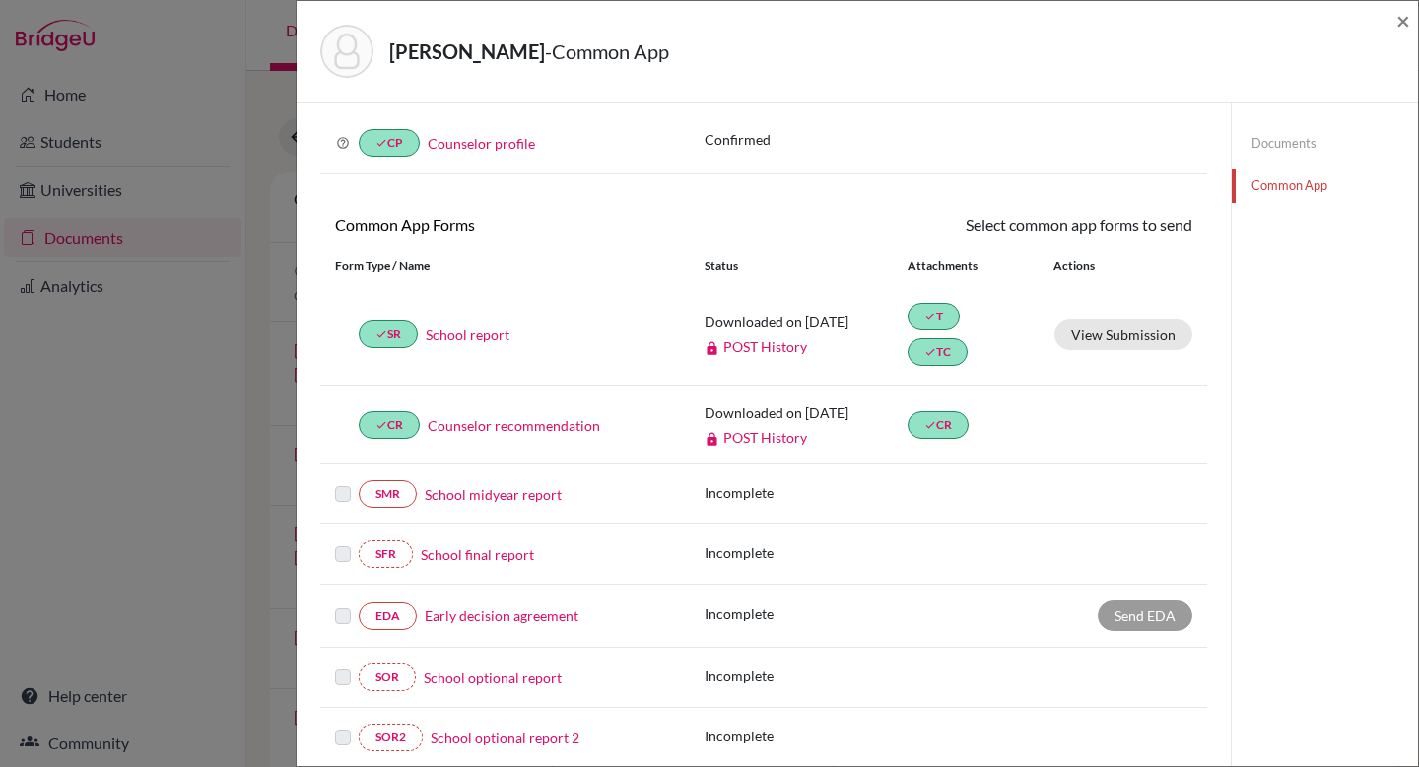
scroll to position [64, 0]
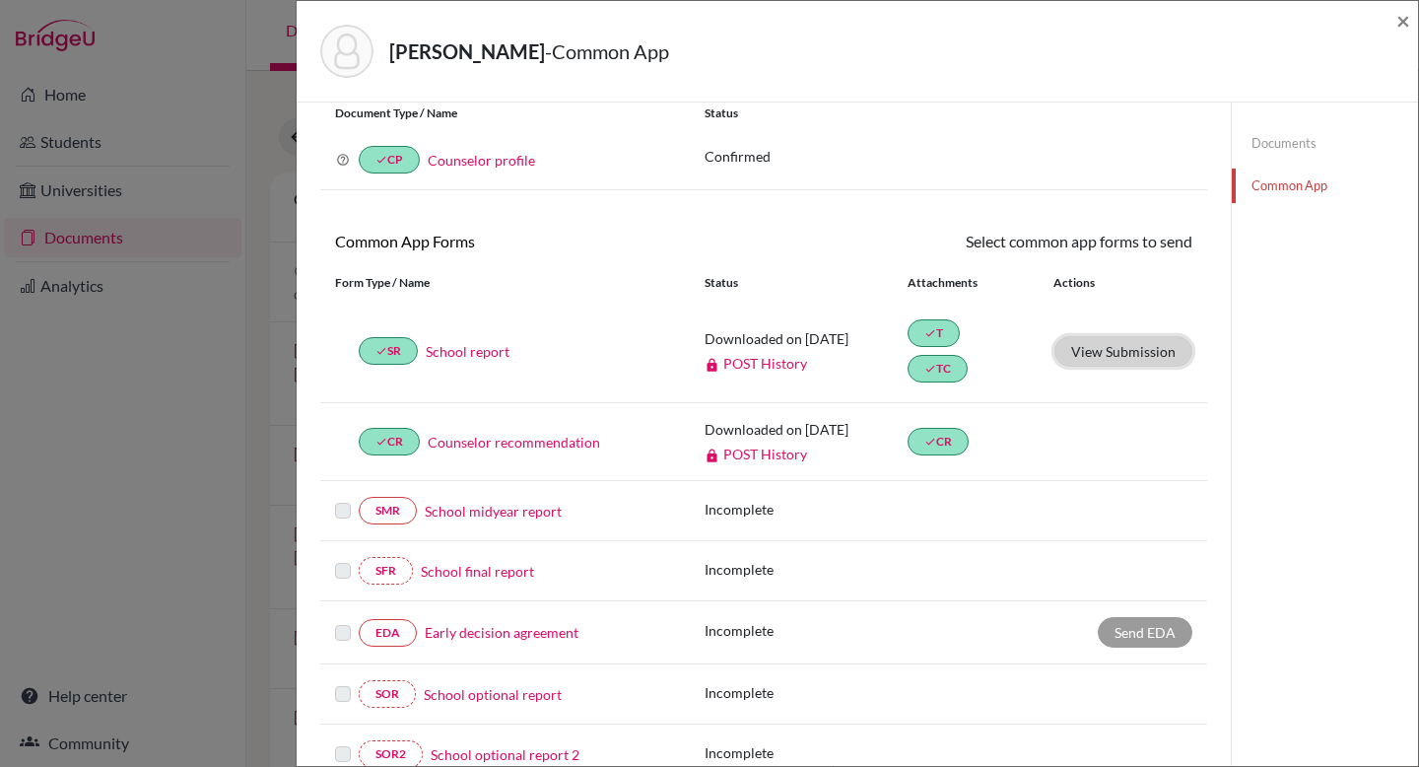
click at [1096, 359] on button "View Submission" at bounding box center [1124, 351] width 138 height 31
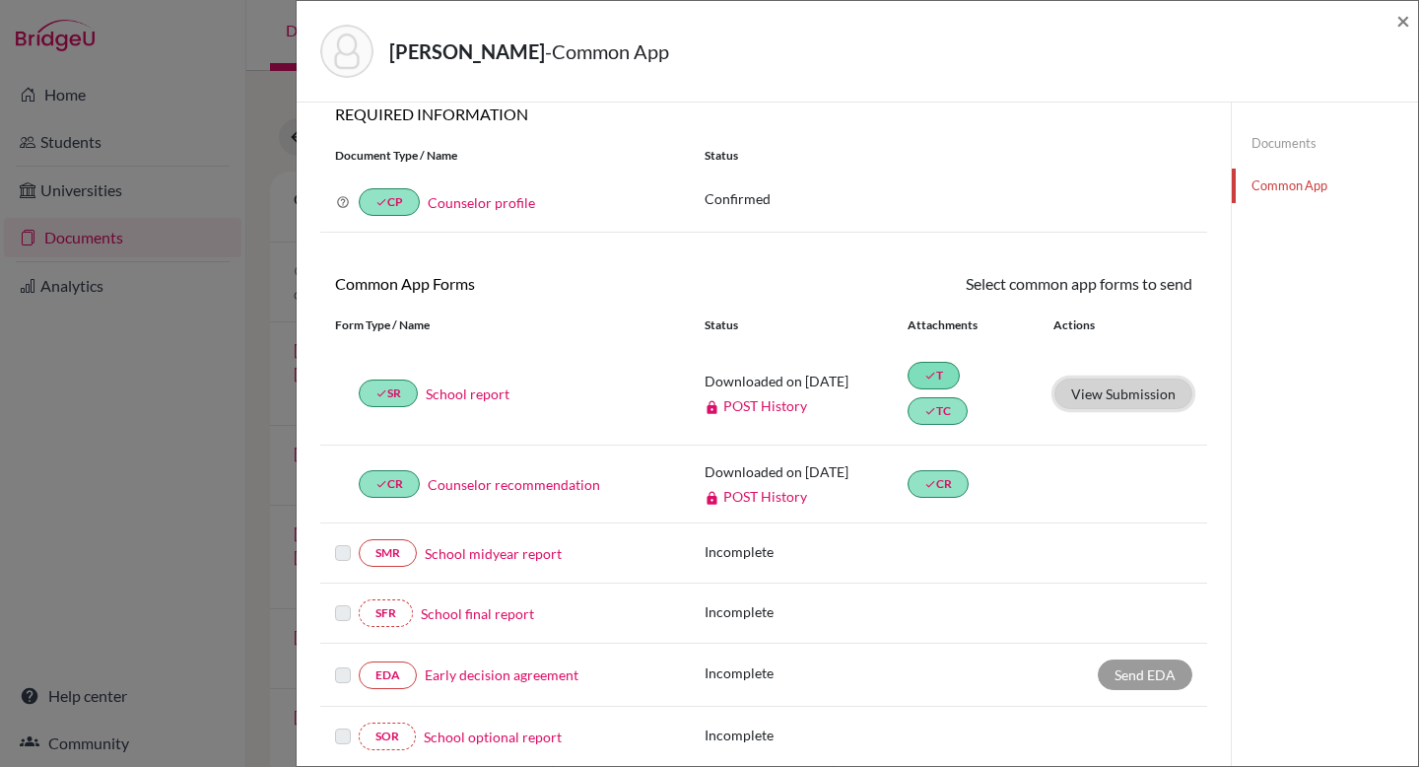
scroll to position [0, 0]
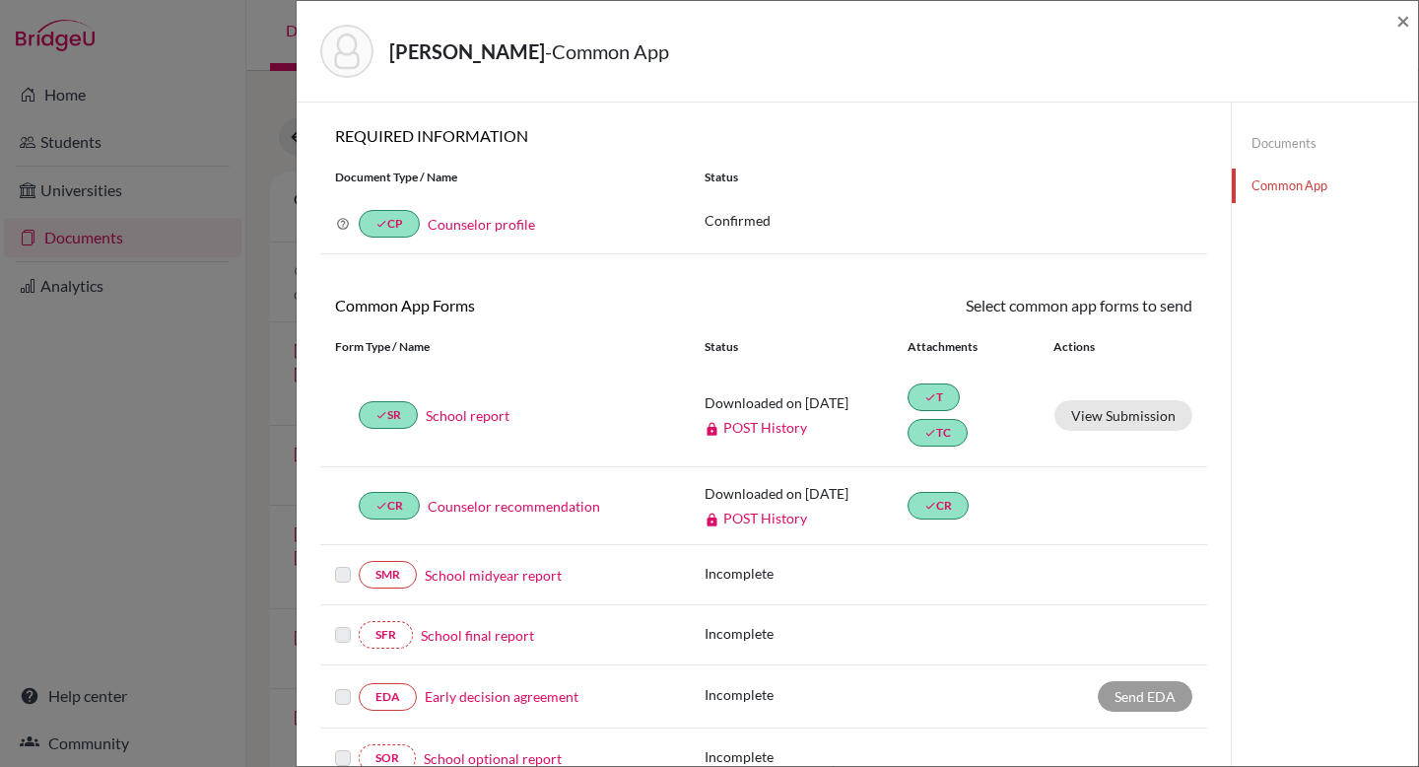
click at [1281, 141] on link "Documents" at bounding box center [1325, 143] width 186 height 34
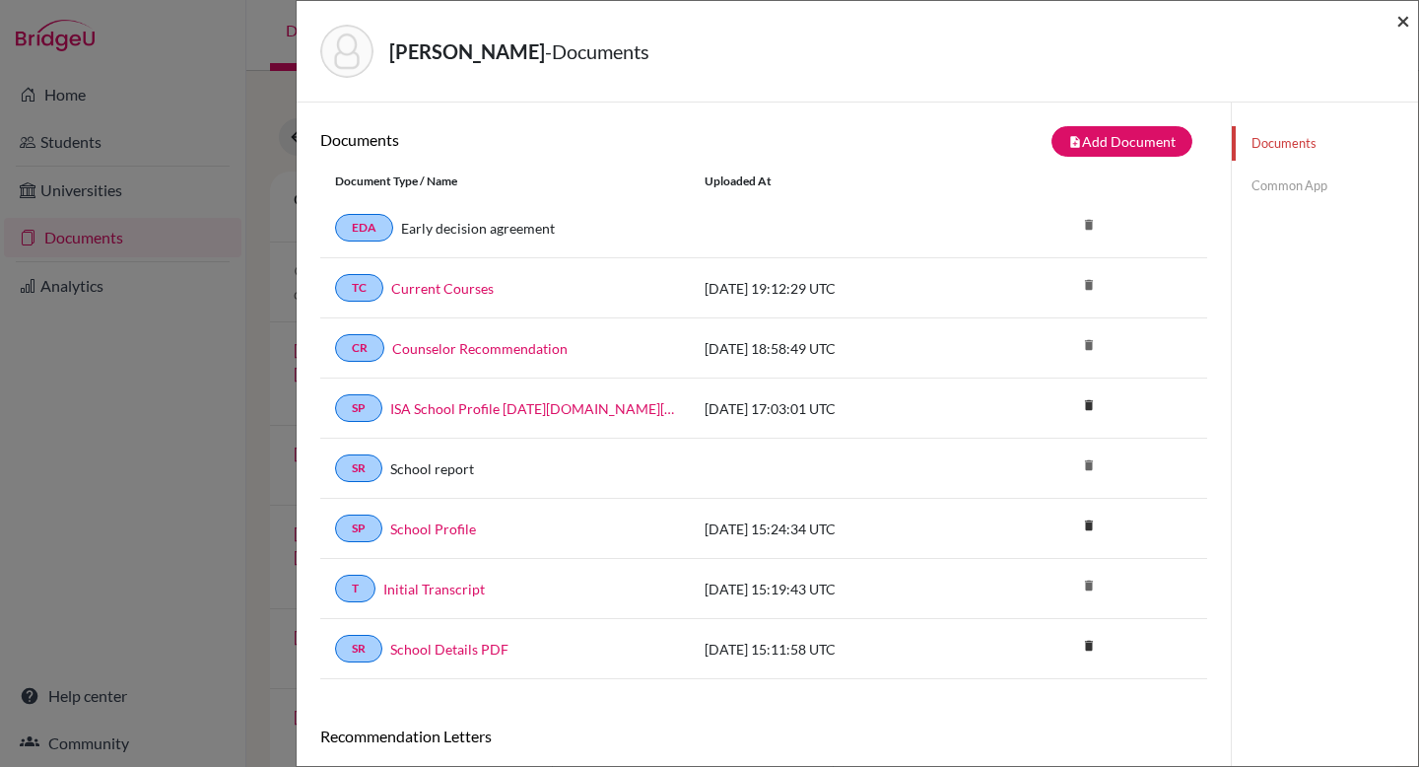
click at [1397, 26] on span "×" at bounding box center [1404, 20] width 14 height 29
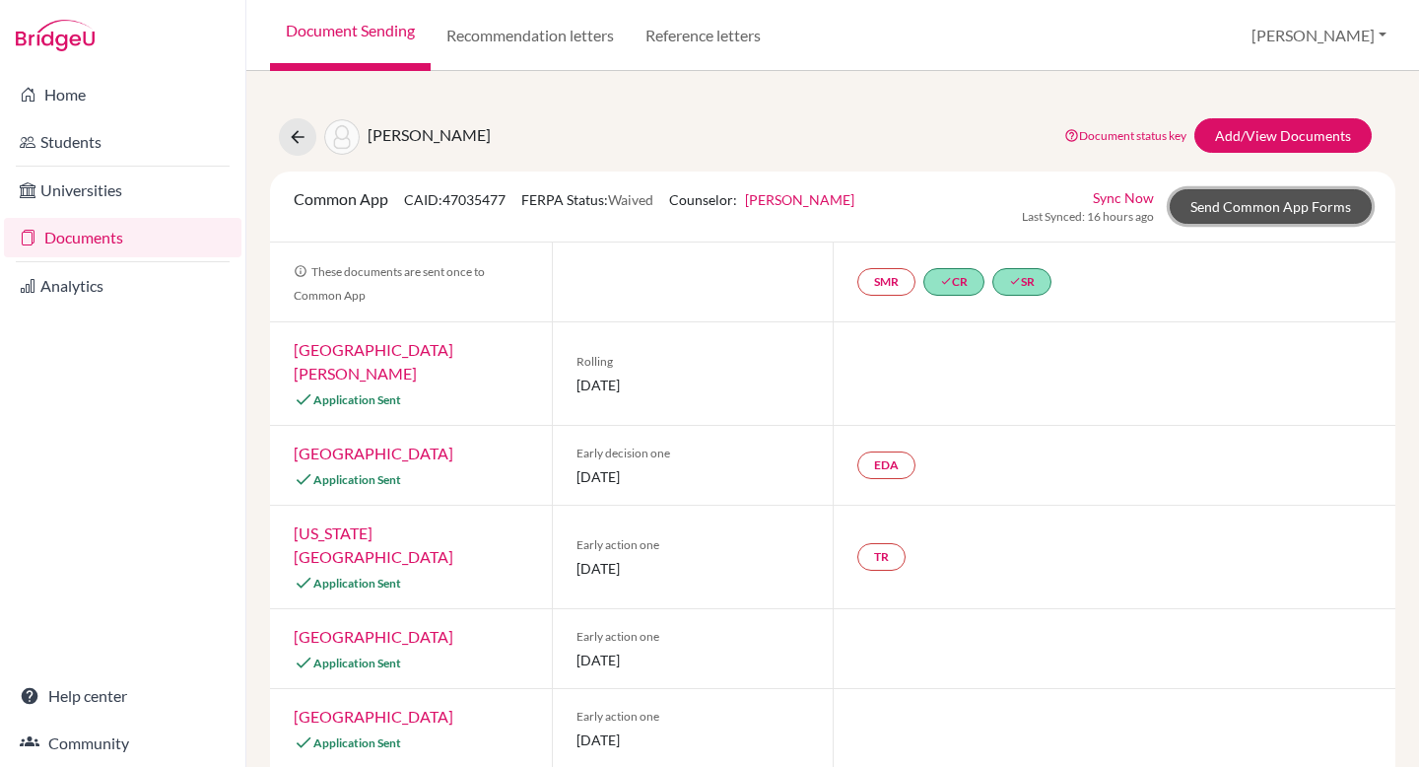
click at [1250, 204] on link "Send Common App Forms" at bounding box center [1271, 206] width 202 height 34
